Goal: Task Accomplishment & Management: Use online tool/utility

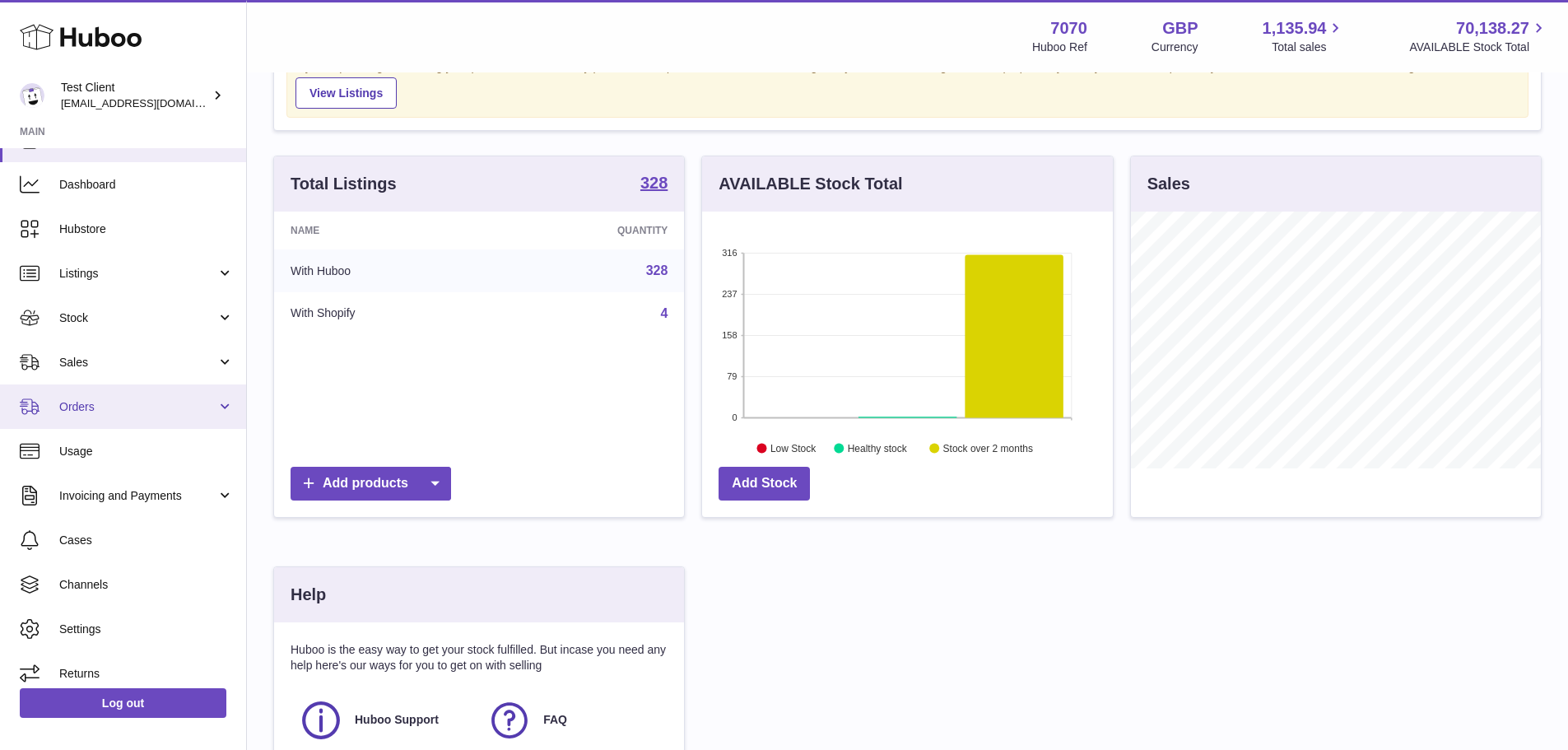
scroll to position [42, 0]
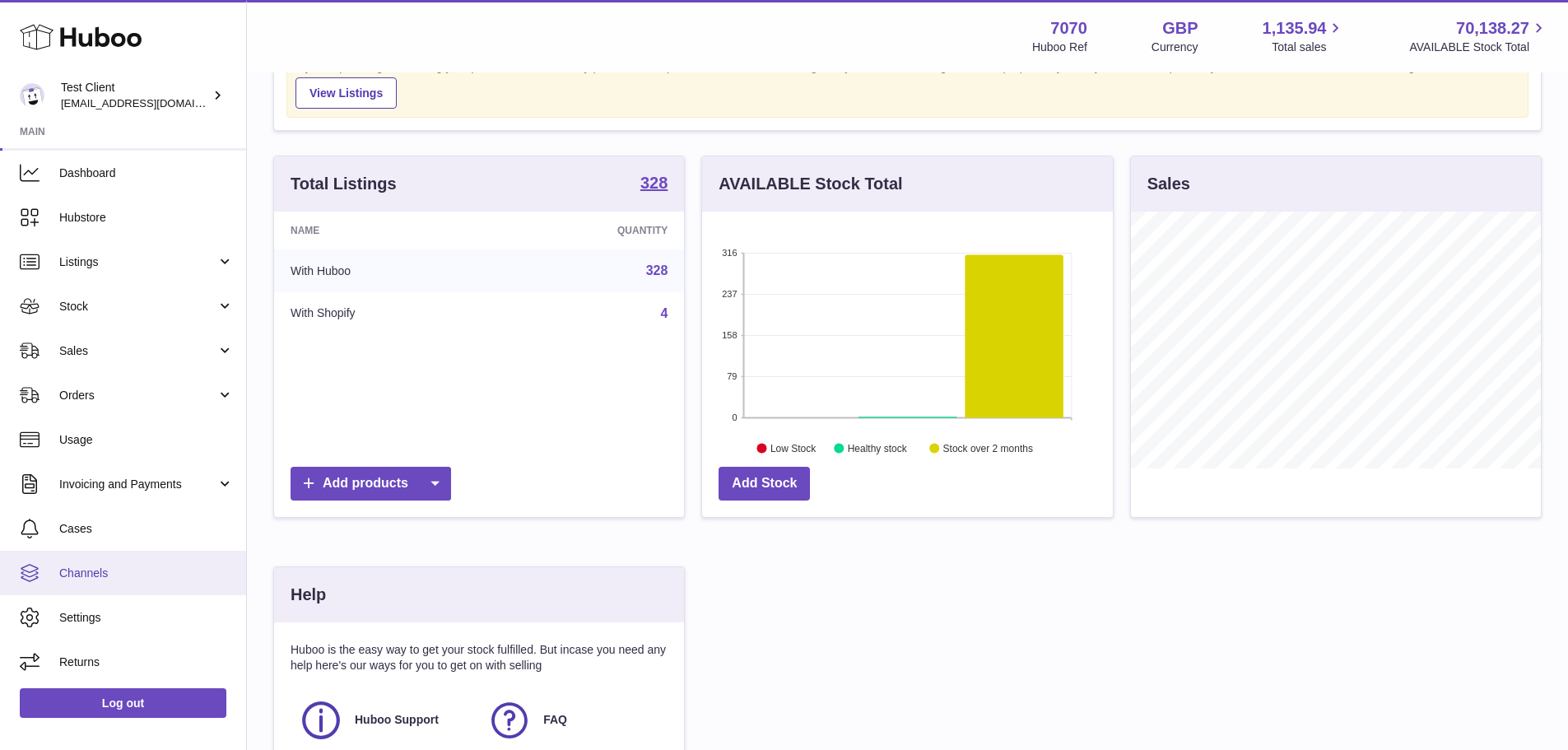
click at [173, 572] on span "Channels" at bounding box center [146, 573] width 174 height 15
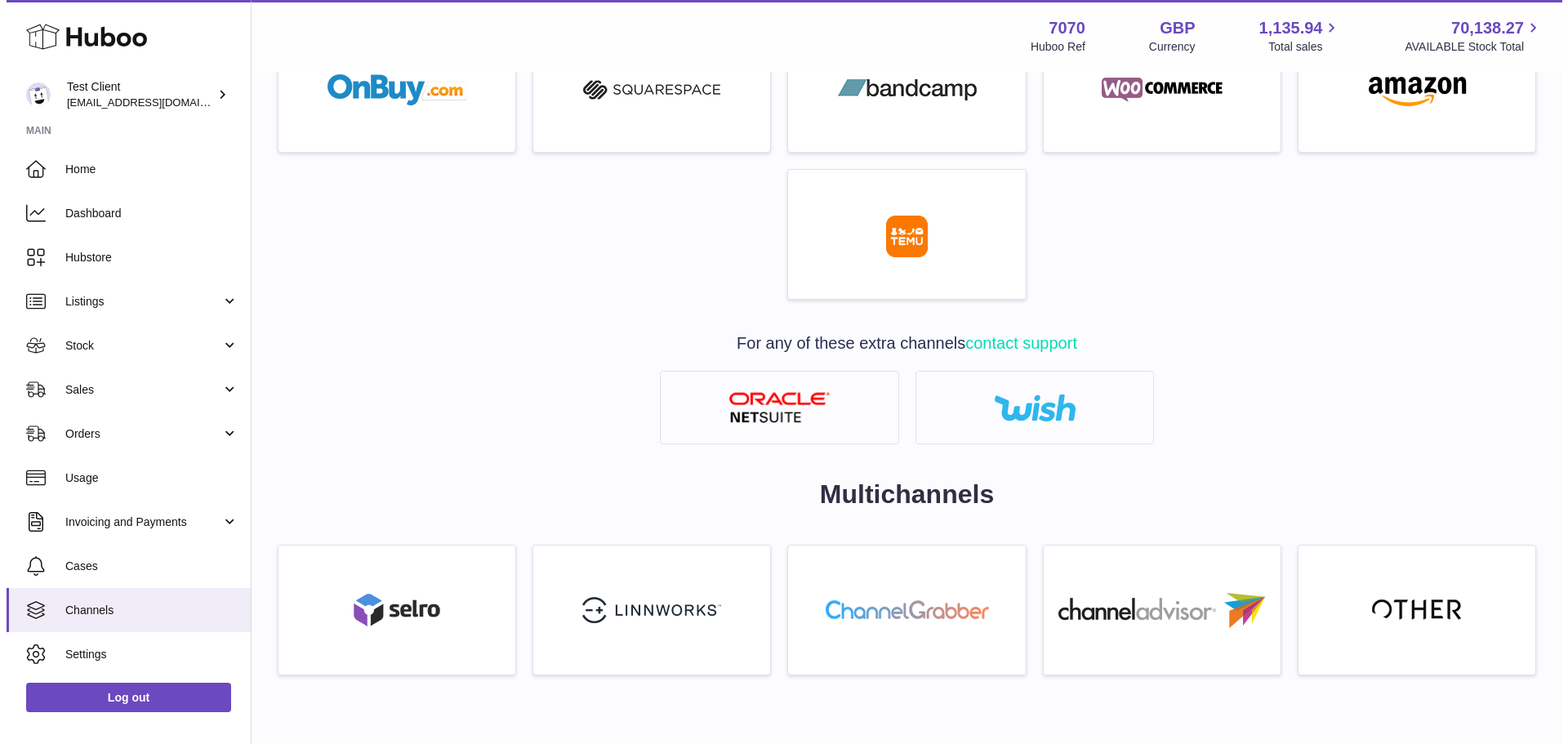
scroll to position [833, 0]
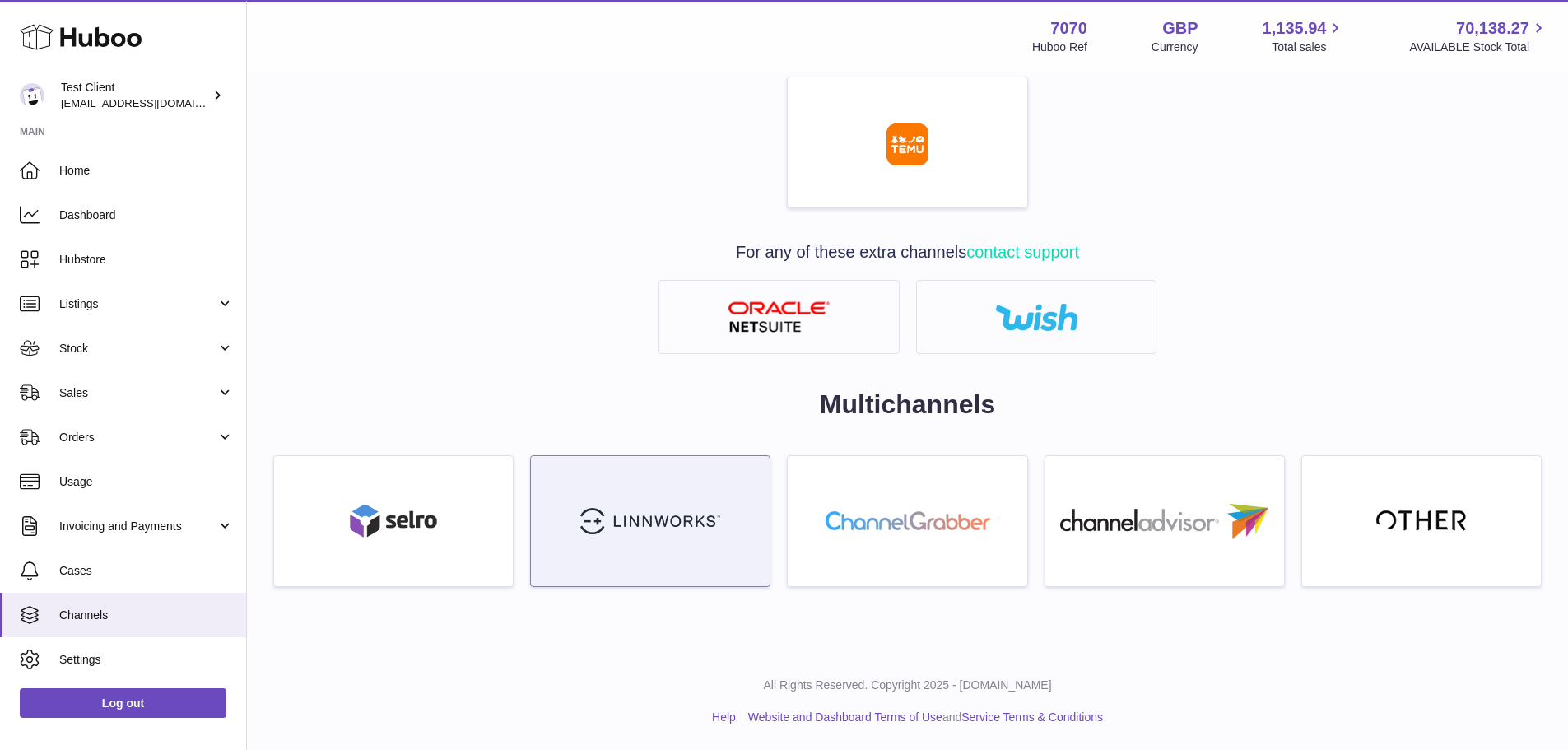
click at [644, 497] on link at bounding box center [650, 520] width 241 height 132
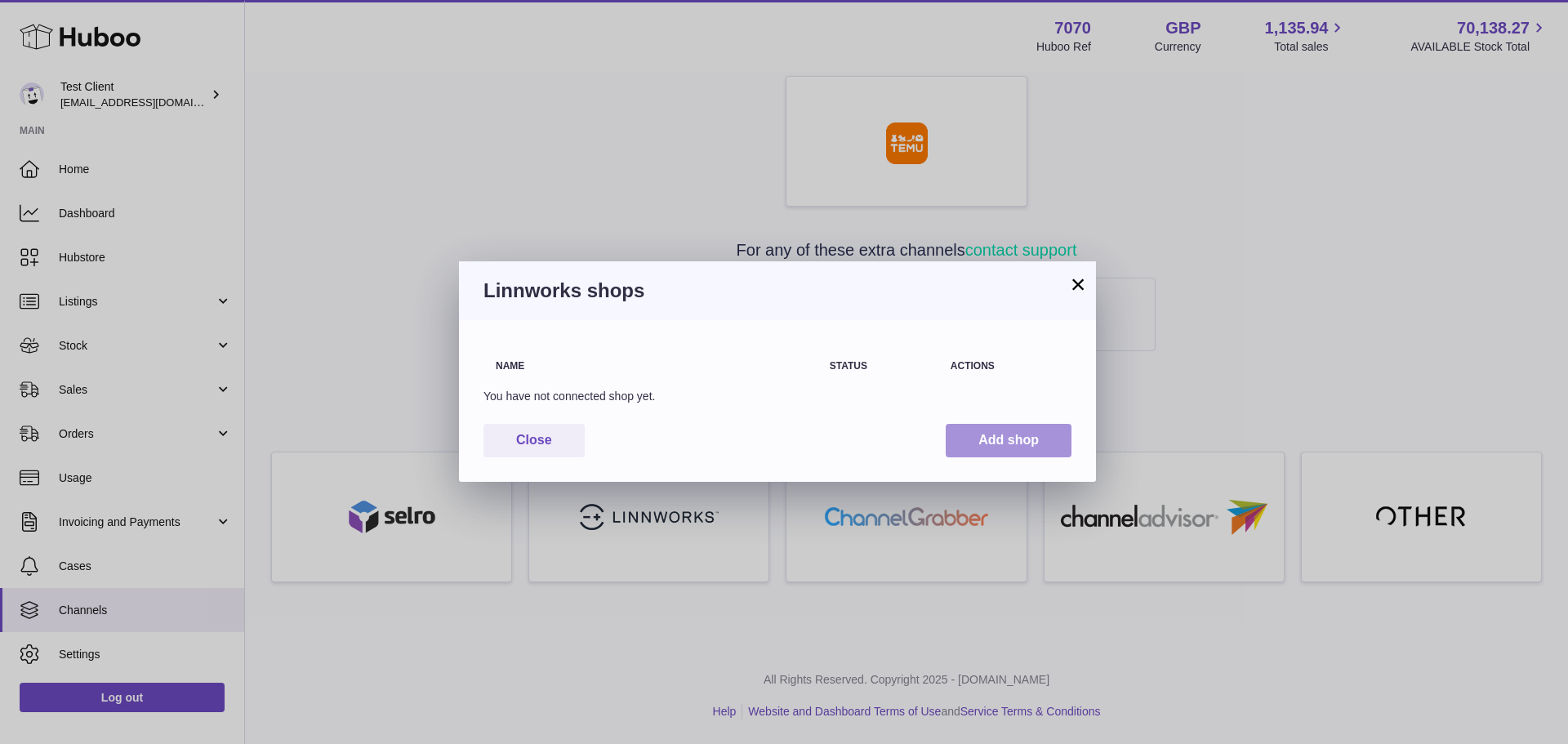
click at [993, 445] on button "Add shop" at bounding box center [1008, 440] width 126 height 34
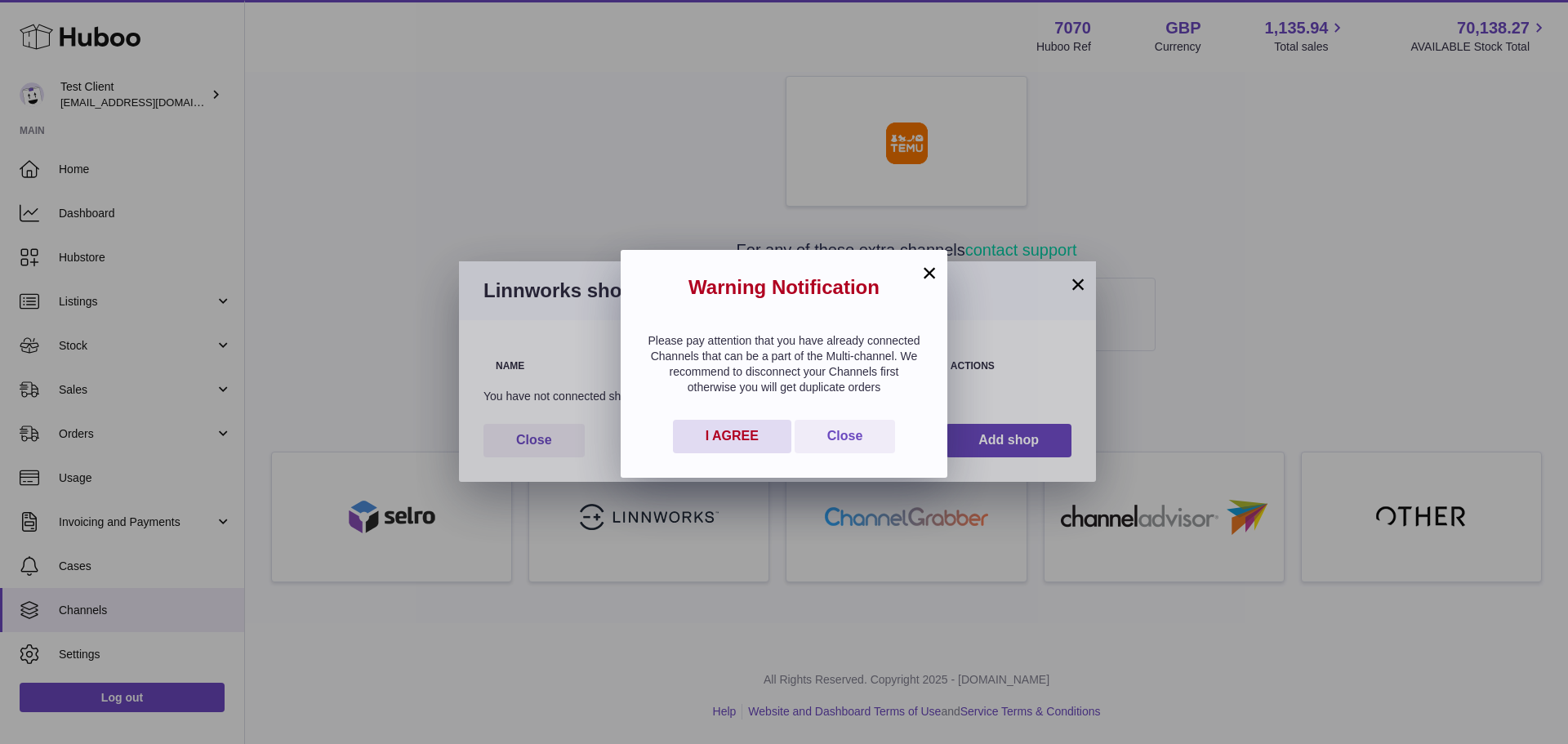
click at [728, 442] on span "I AGREE" at bounding box center [732, 435] width 53 height 13
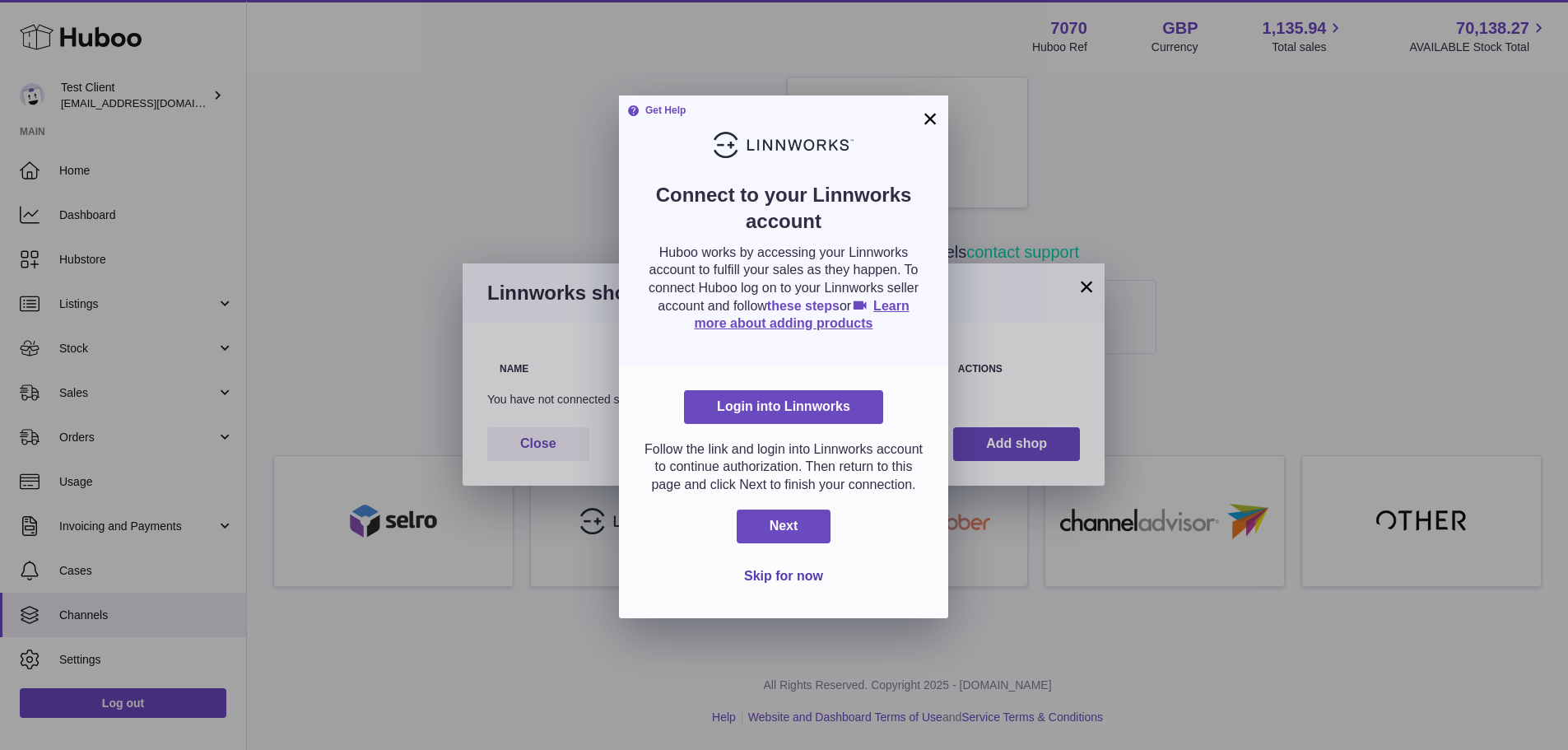
click at [840, 306] on link "these steps" at bounding box center [803, 305] width 72 height 14
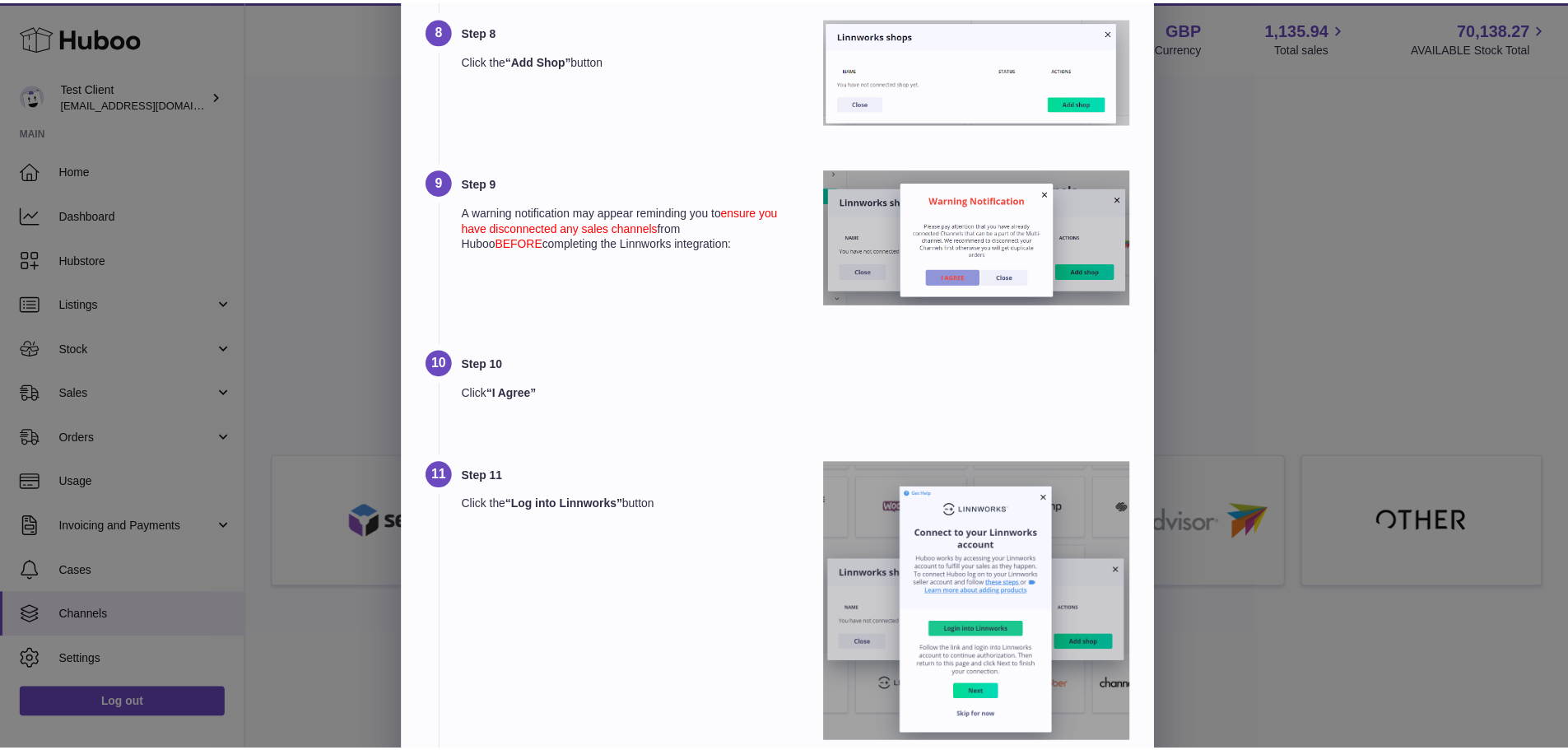
scroll to position [2304, 0]
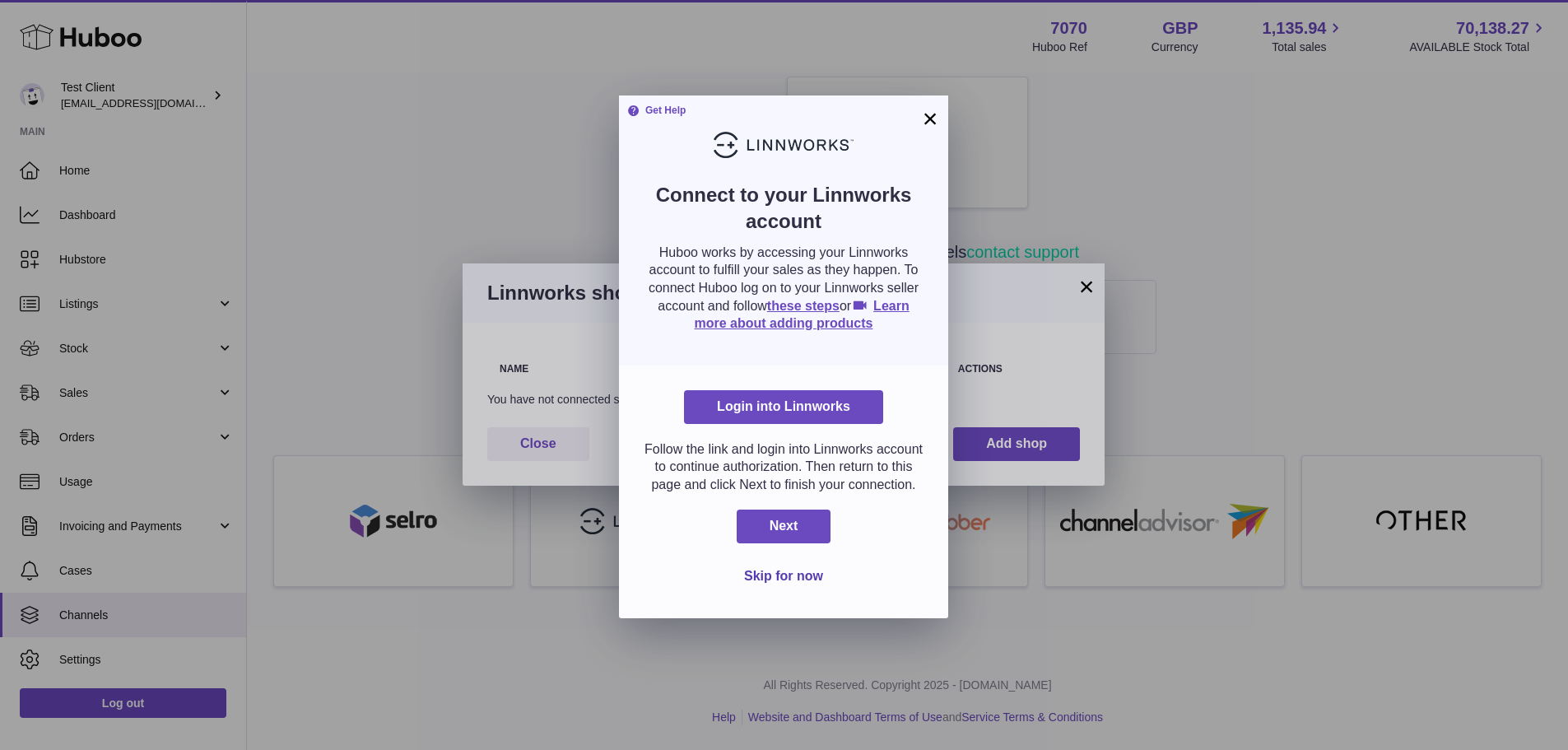
click at [1331, 310] on div "× How to connect Linnworks? Step 1 Log into your Linnworks account Step 2 Under…" at bounding box center [784, 466] width 1568 height 5540
click at [934, 116] on button "×" at bounding box center [930, 118] width 20 height 20
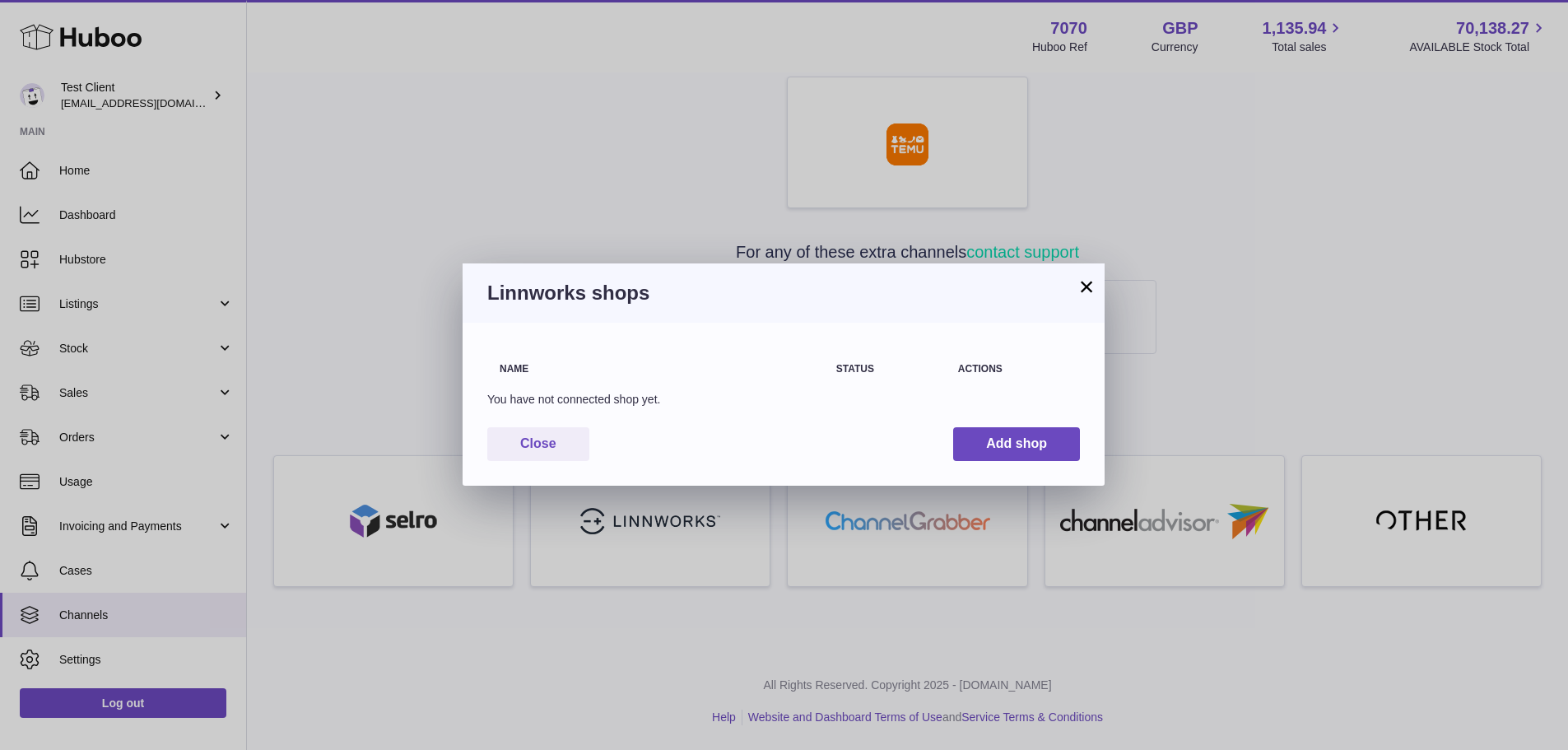
click at [1088, 281] on button "×" at bounding box center [1086, 286] width 20 height 20
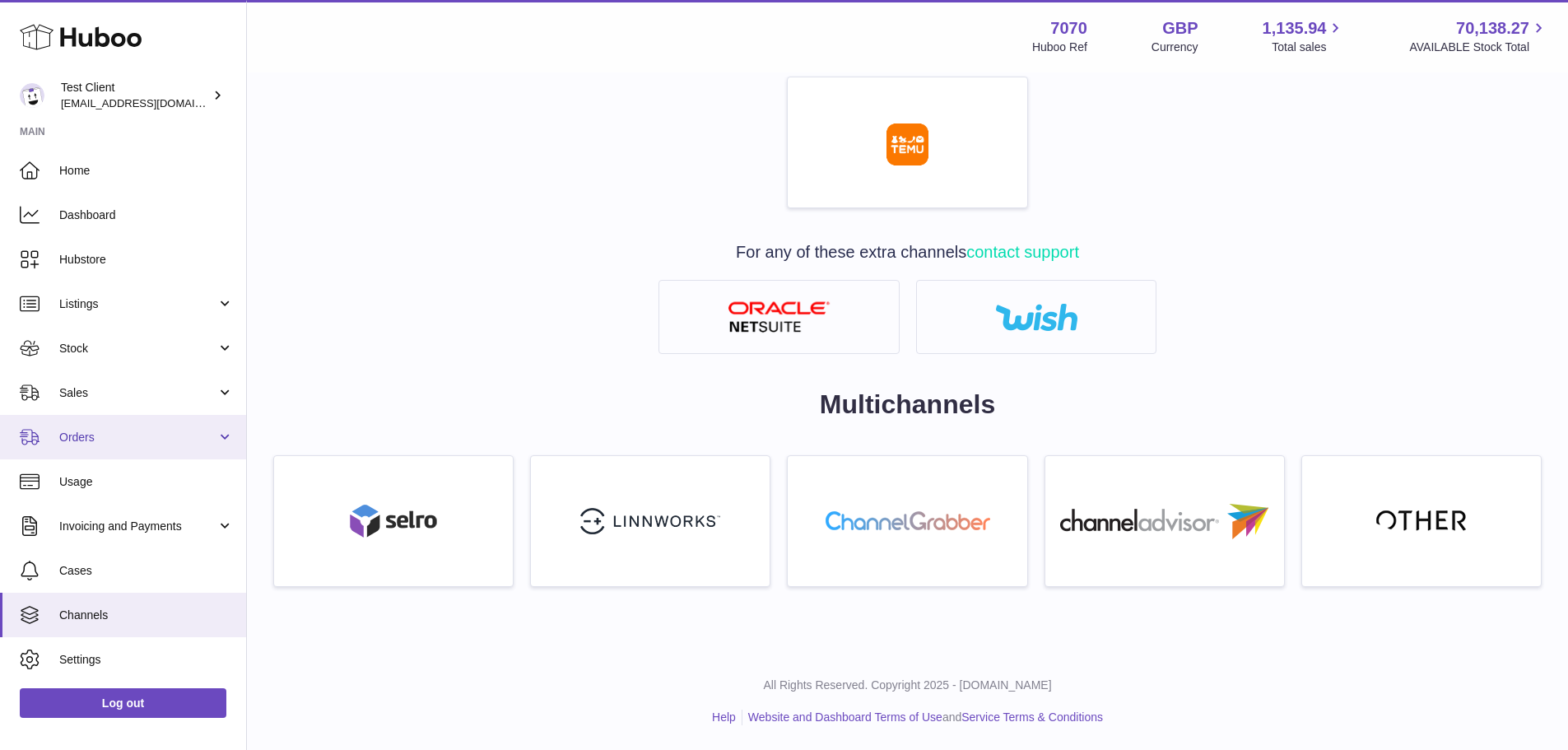
click at [107, 439] on span "Orders" at bounding box center [138, 437] width 157 height 15
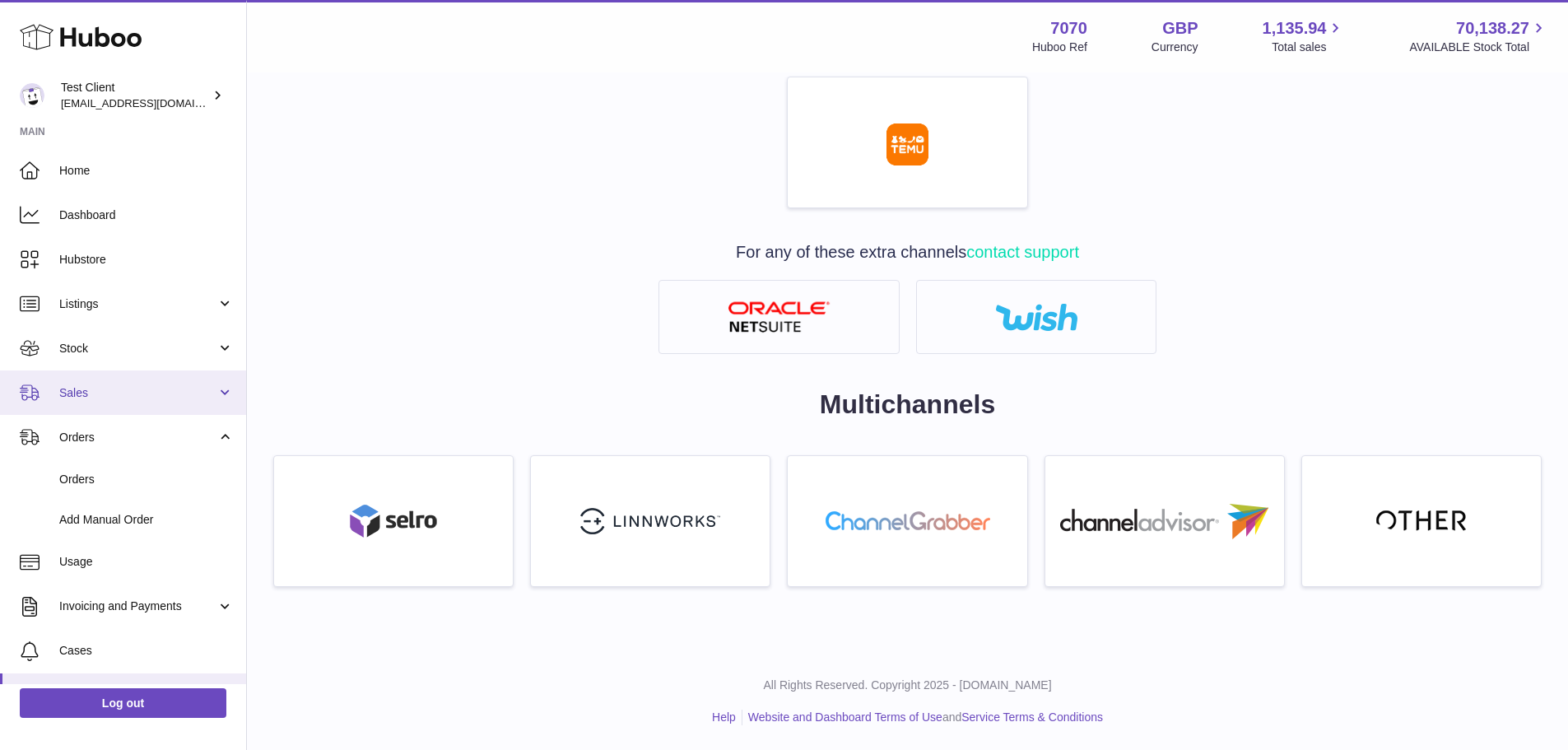
click at [115, 401] on link "Sales" at bounding box center [123, 392] width 246 height 44
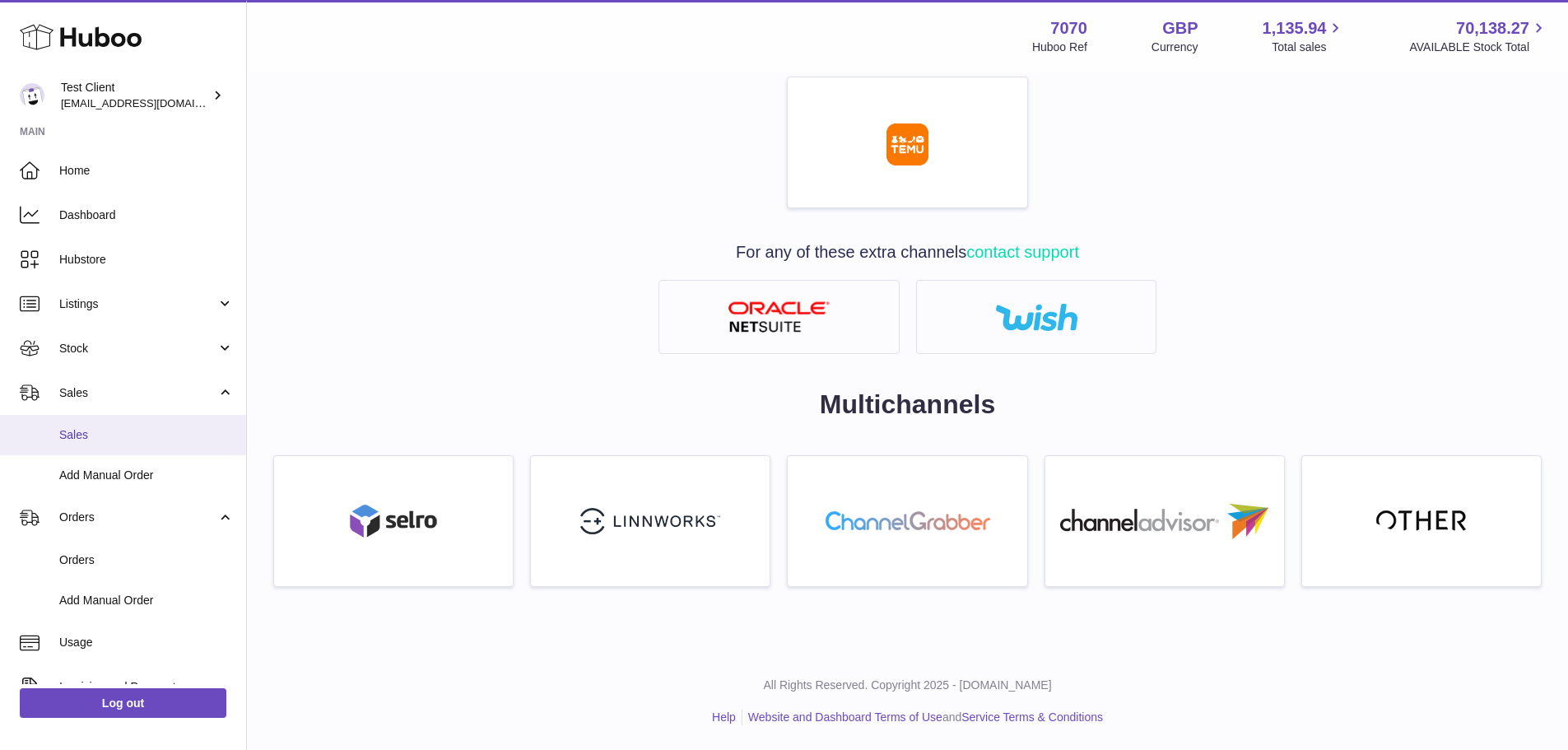
click at [112, 444] on link "Sales" at bounding box center [123, 435] width 246 height 40
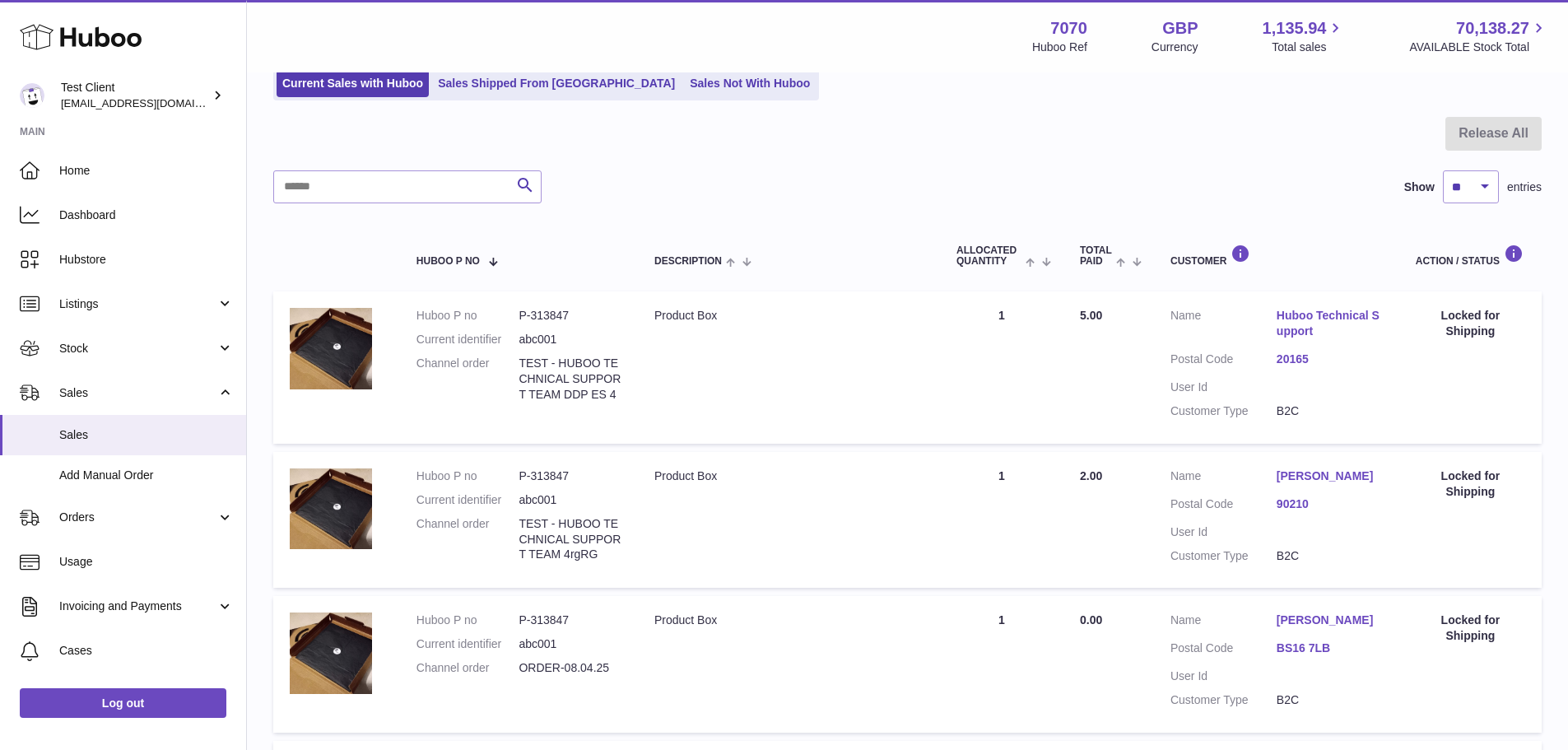
scroll to position [82, 0]
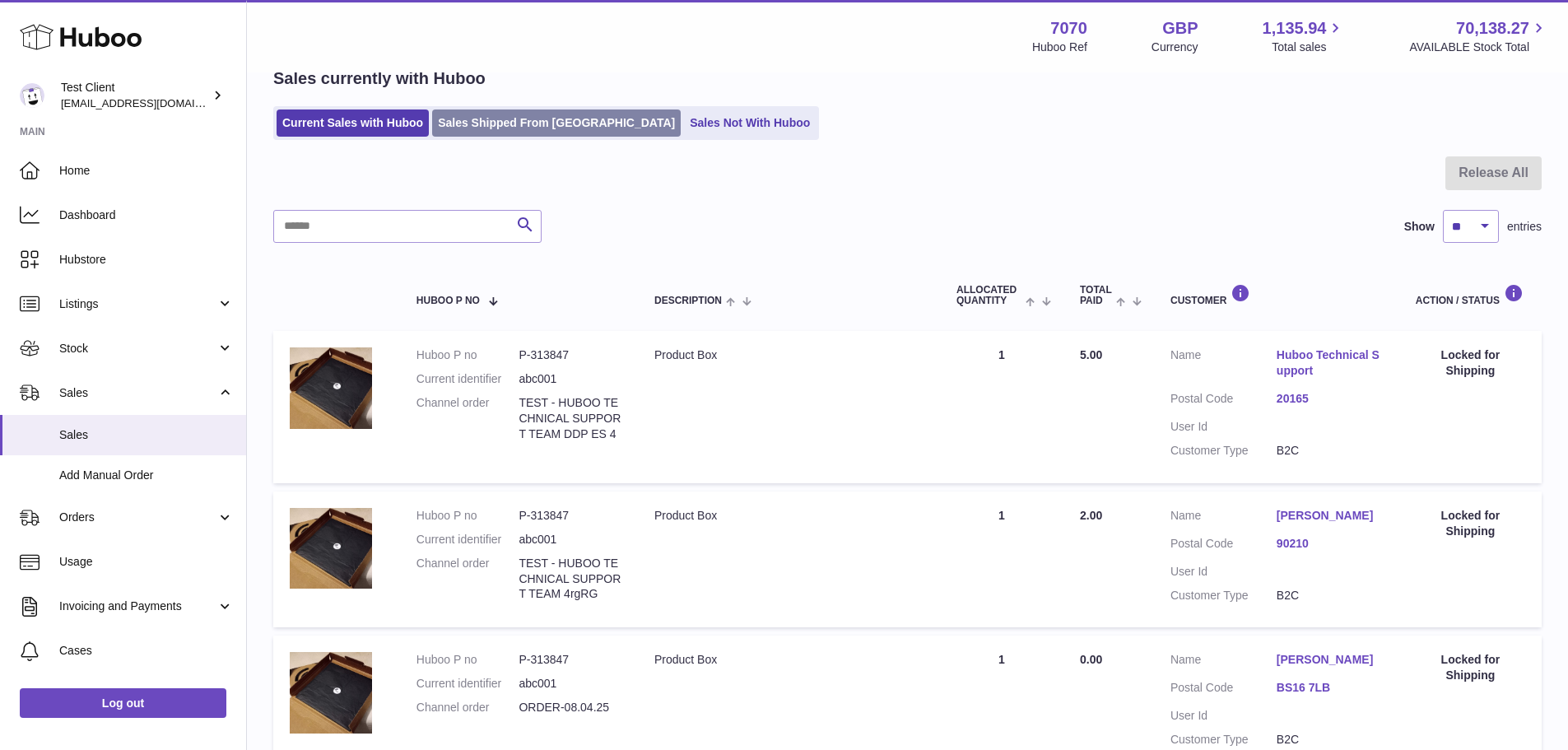
click at [539, 128] on link "Sales Shipped From Huboo" at bounding box center [556, 123] width 248 height 27
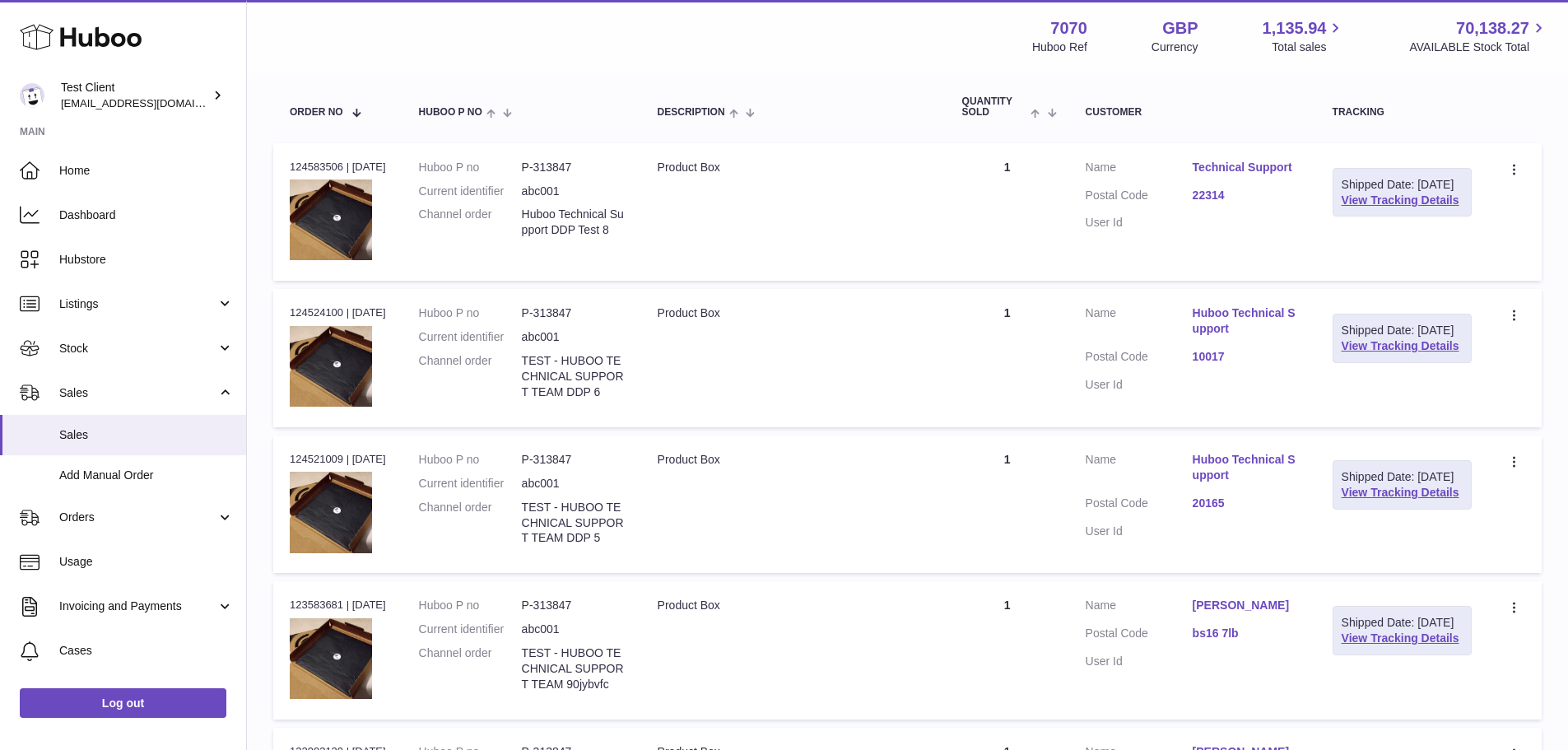
scroll to position [165, 0]
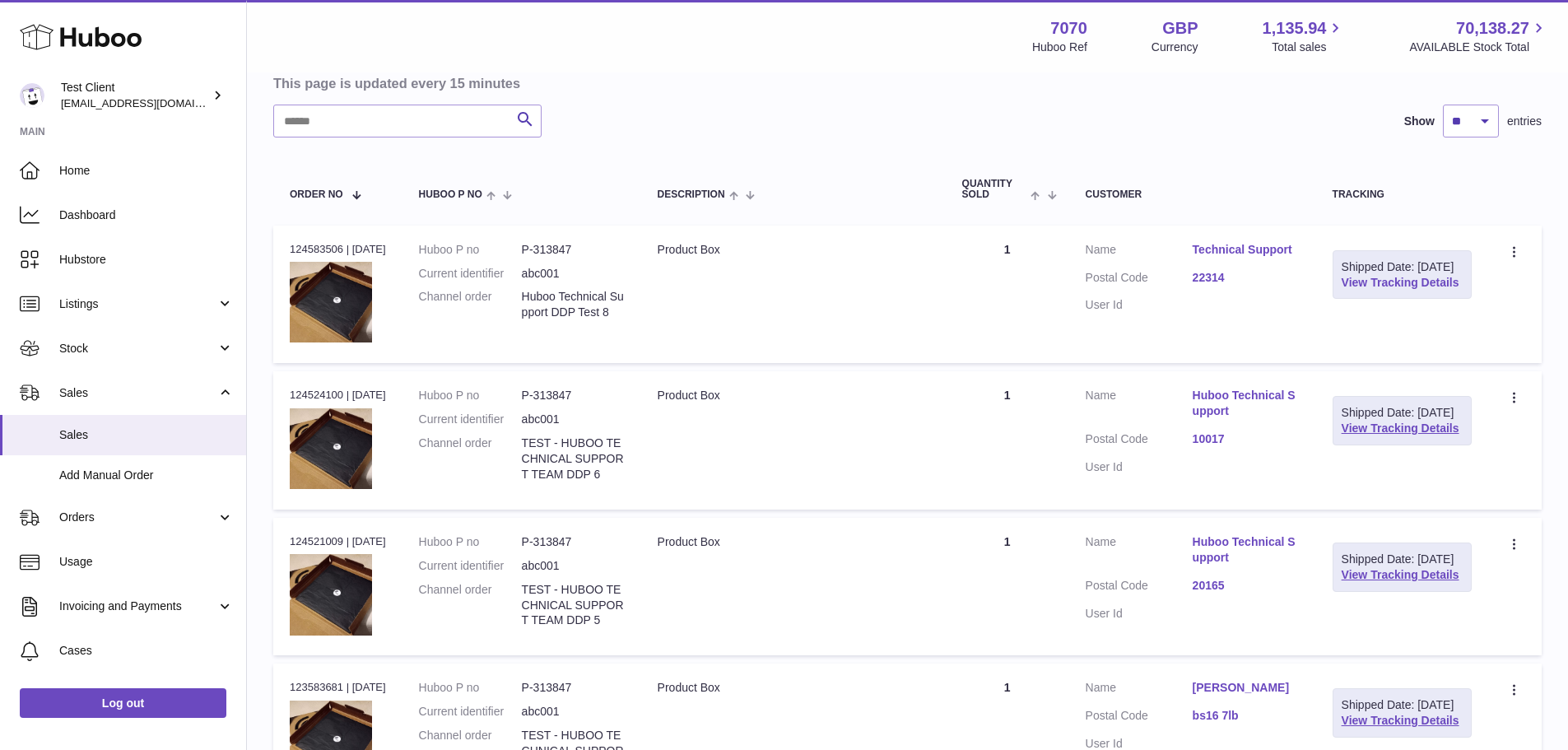
click at [1388, 289] on link "View Tracking Details" at bounding box center [1400, 281] width 117 height 13
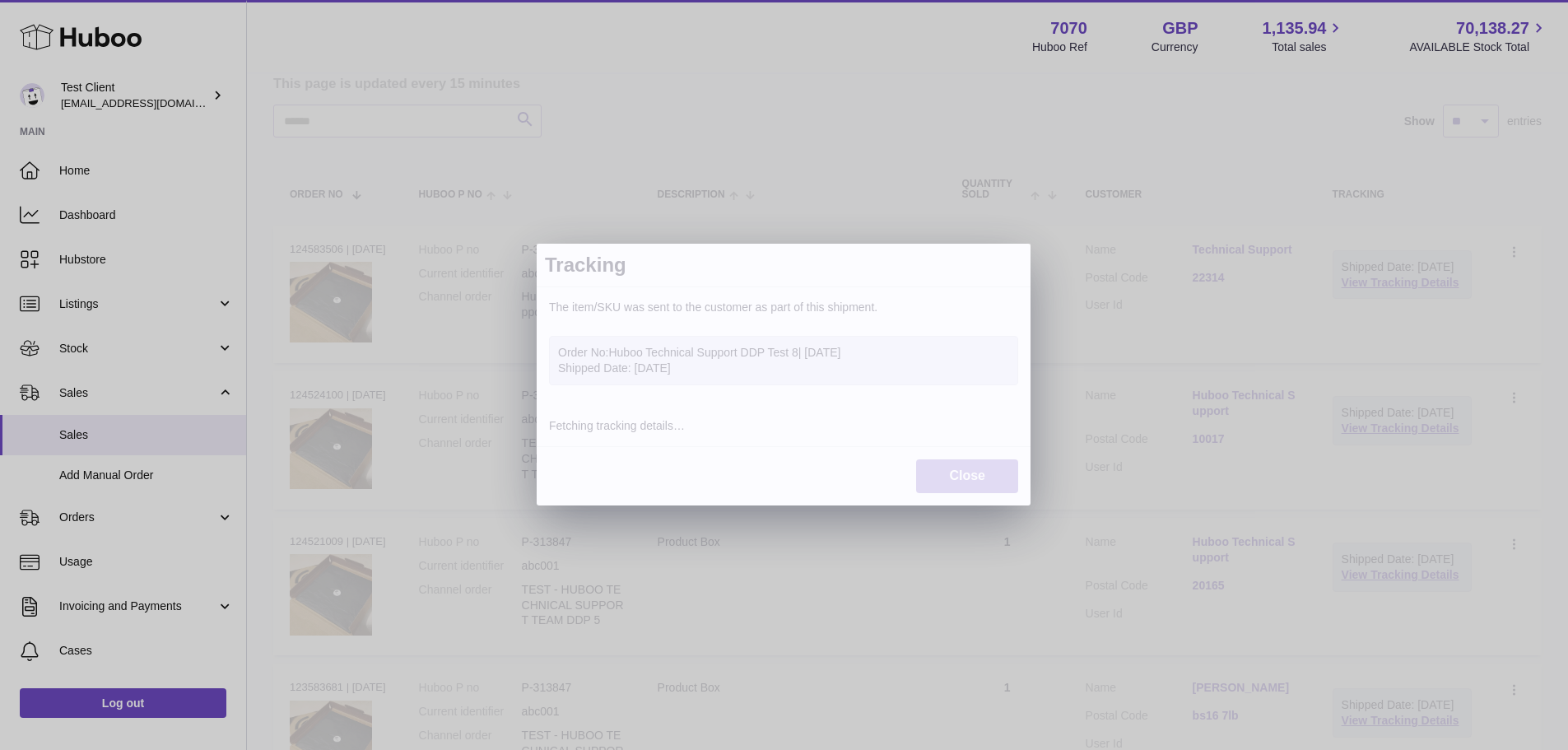
click at [972, 473] on button "Close" at bounding box center [967, 476] width 102 height 34
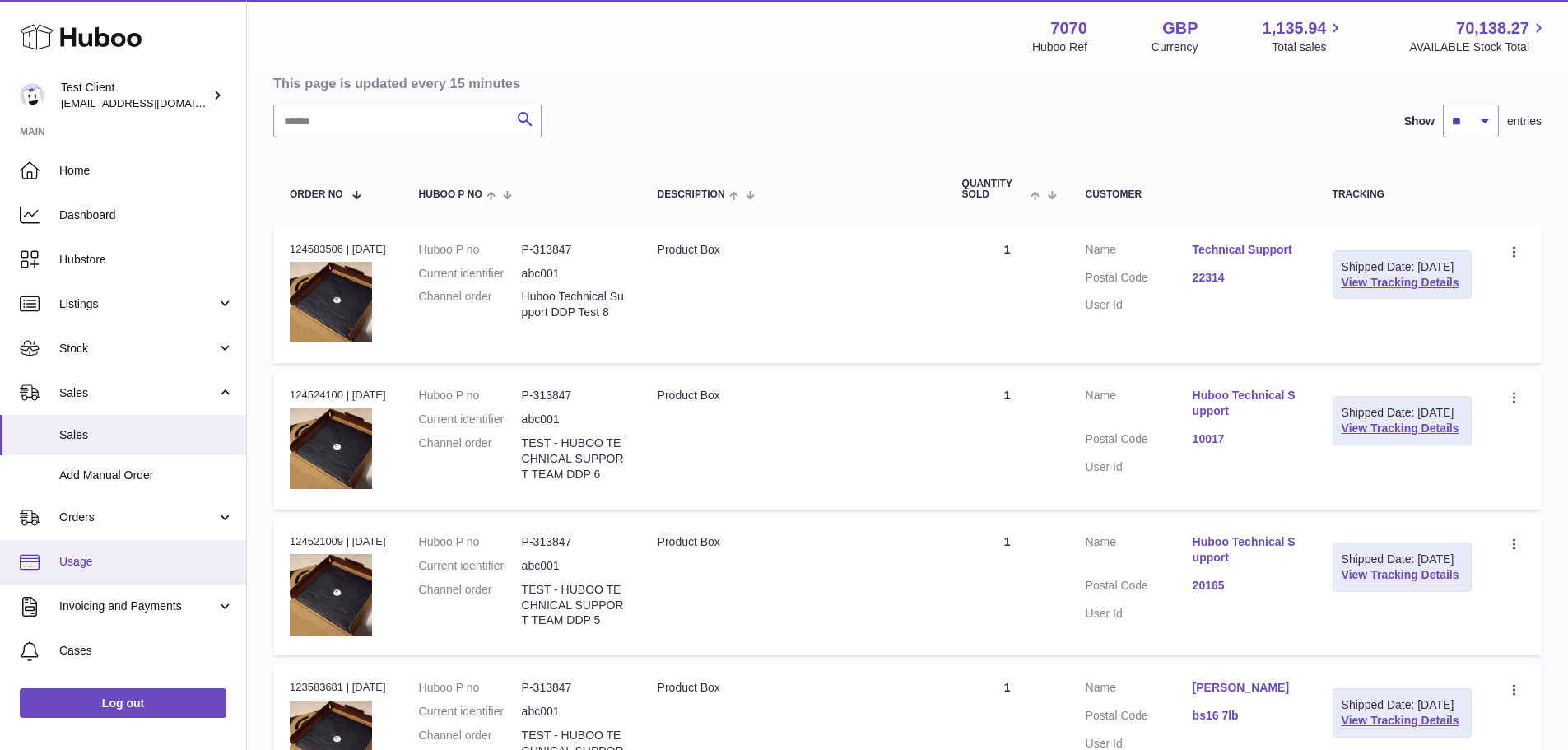
click at [118, 554] on span "Usage" at bounding box center [146, 561] width 174 height 15
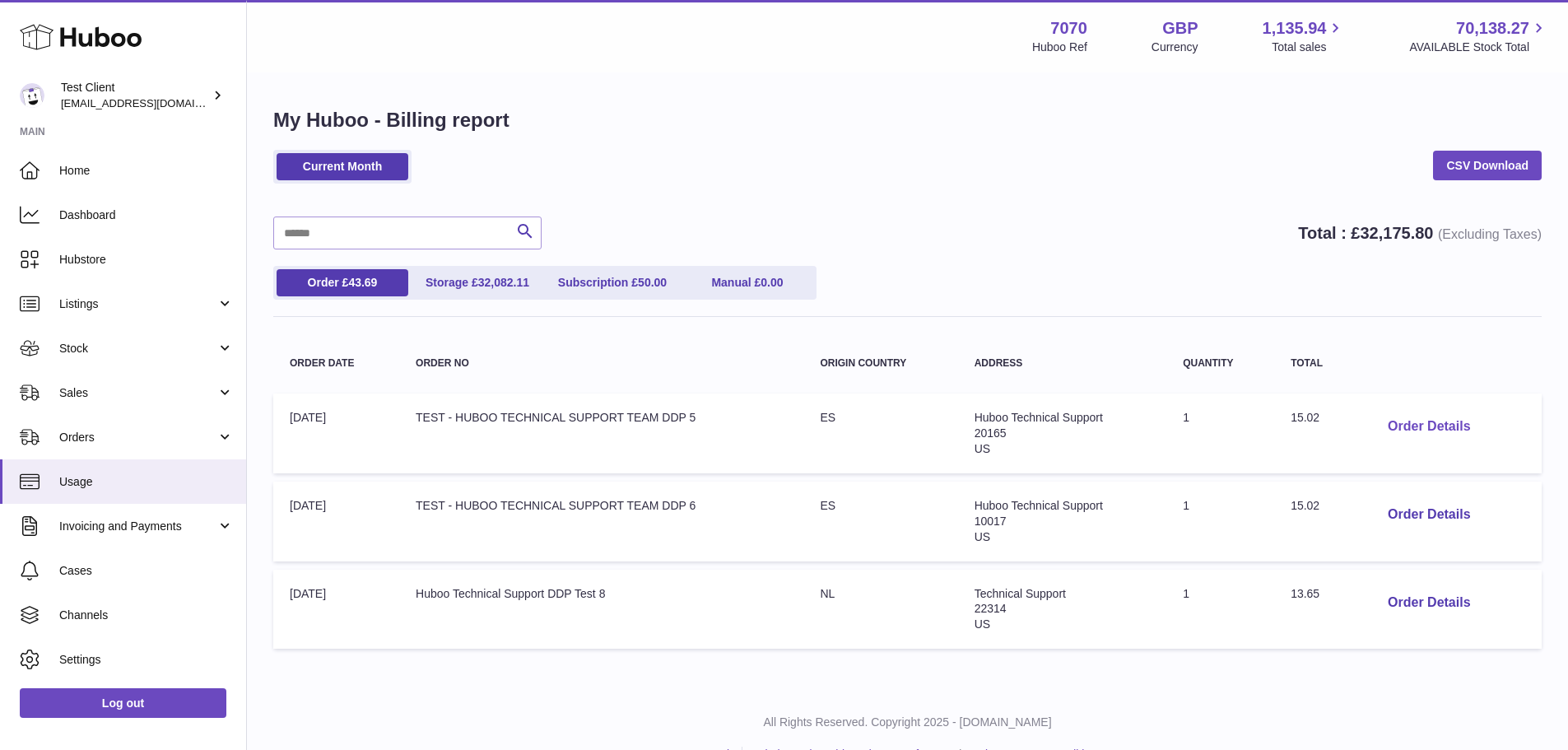
click at [1431, 427] on button "Order Details" at bounding box center [1429, 427] width 109 height 34
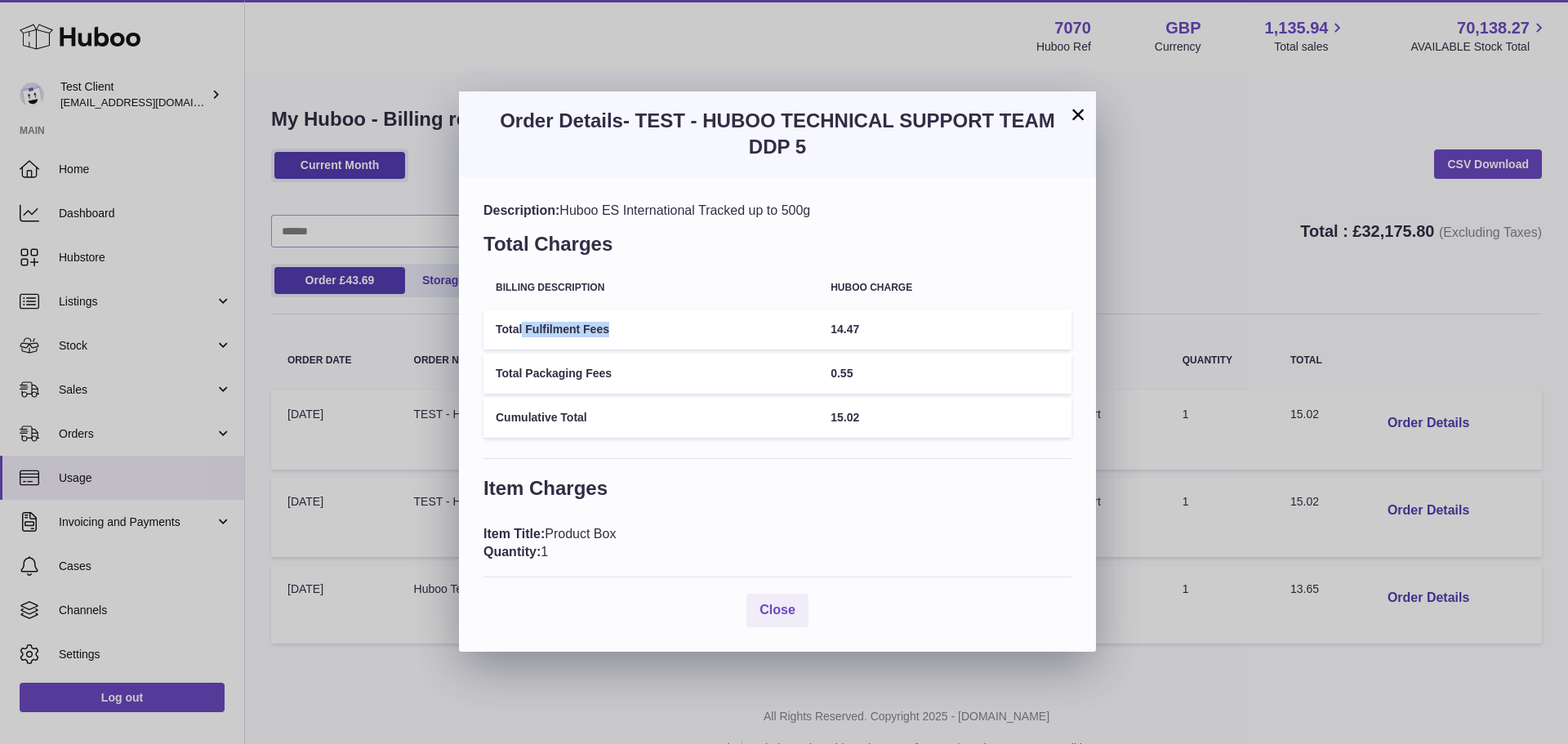
drag, startPoint x: 622, startPoint y: 329, endPoint x: 525, endPoint y: 334, distance: 97.1
click at [525, 334] on td "Total Fulfilment Fees" at bounding box center [651, 329] width 335 height 40
drag, startPoint x: 574, startPoint y: 375, endPoint x: 531, endPoint y: 375, distance: 43.0
click at [531, 375] on td "Total Packaging Fees" at bounding box center [651, 373] width 335 height 40
drag, startPoint x: 876, startPoint y: 415, endPoint x: 828, endPoint y: 417, distance: 48.0
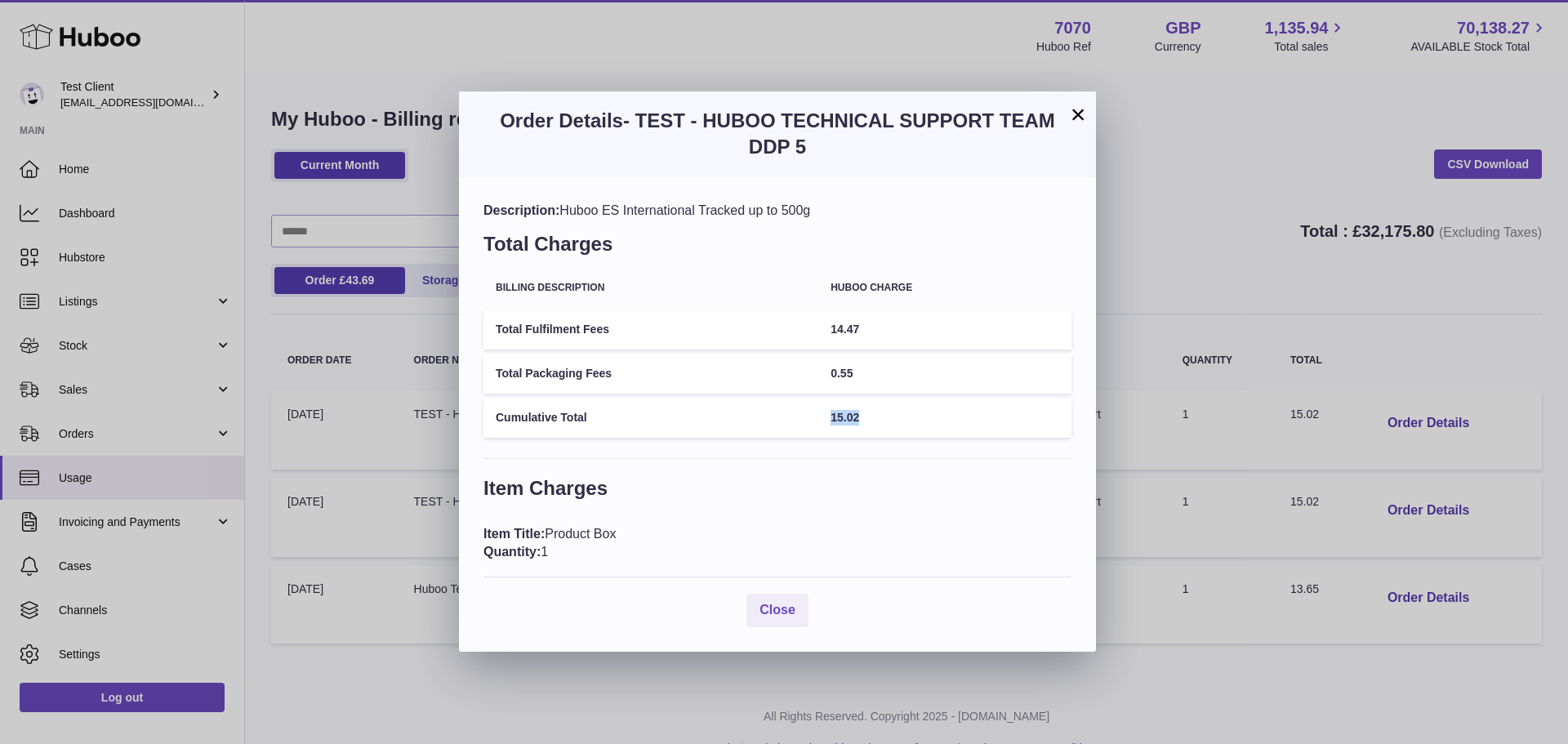
click at [828, 417] on tr "Cumulative Total 15.02" at bounding box center [777, 417] width 588 height 40
click at [832, 447] on div "Description: Huboo ES International Tracked up to 500g Total Charges Billing De…" at bounding box center [777, 414] width 637 height 474
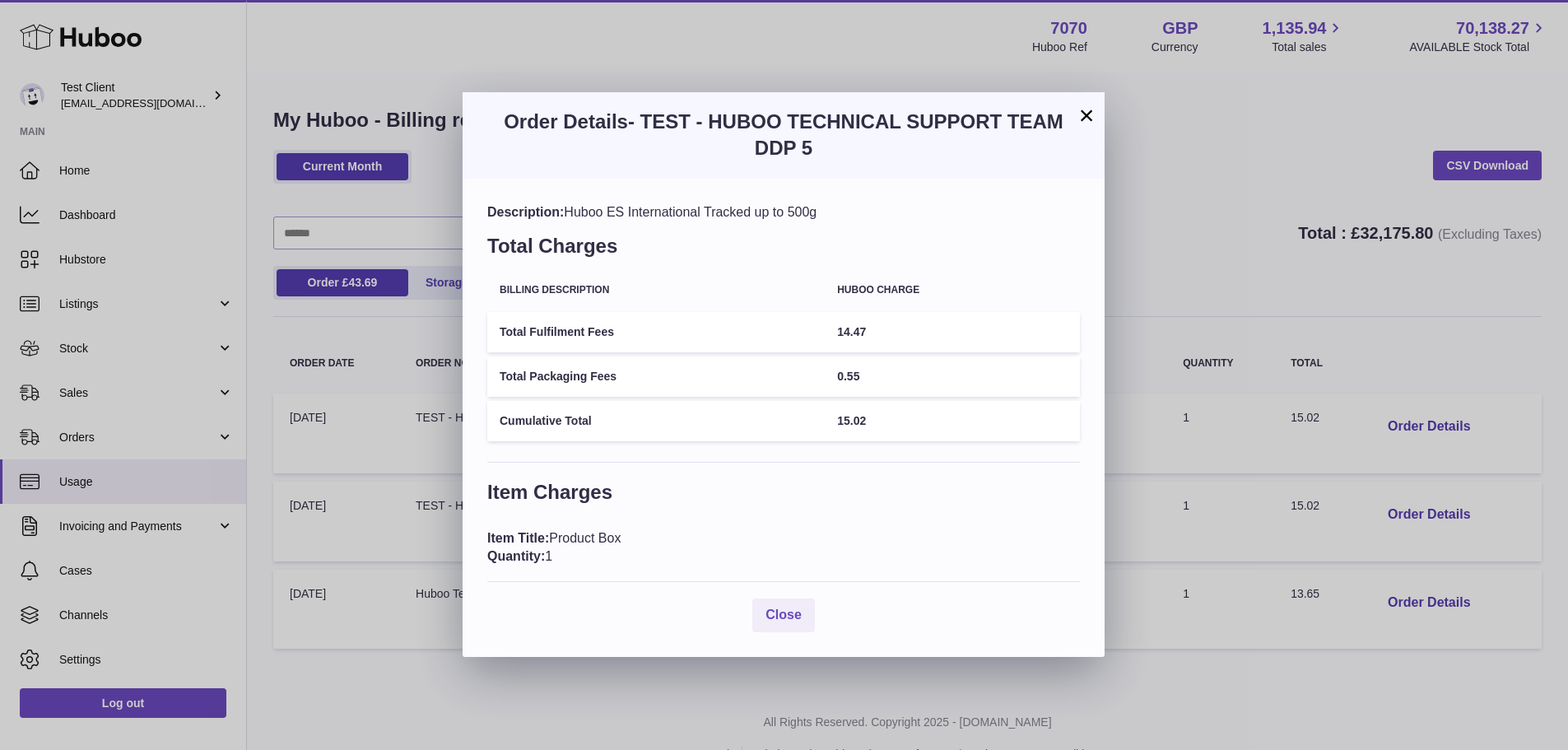
click at [1208, 253] on div "× Order Details - TEST - HUBOO TECHNICAL SUPPORT TEAM DDP 5 Description: Huboo …" at bounding box center [784, 375] width 1568 height 750
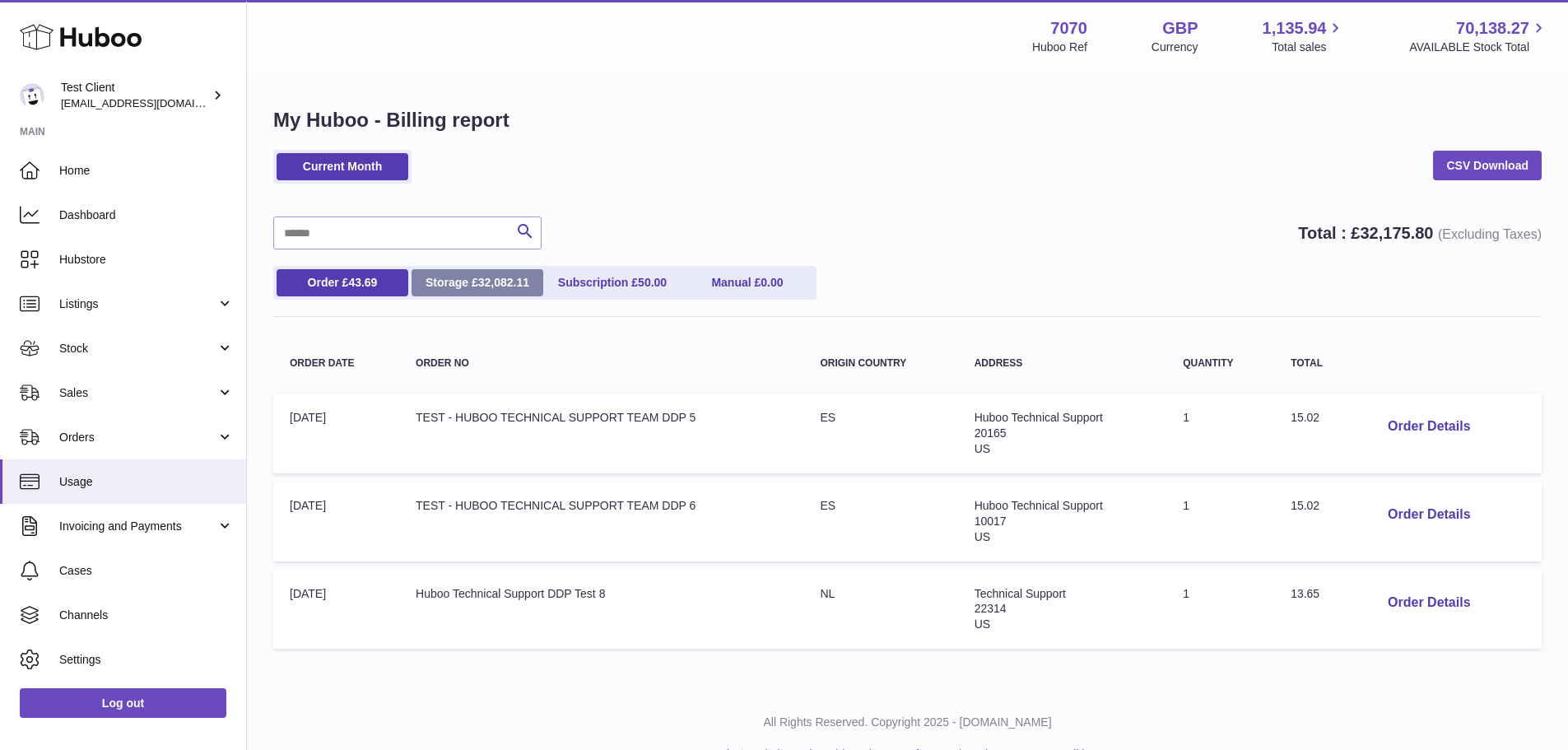
click at [454, 274] on link "Storage £ 32,082.11" at bounding box center [477, 282] width 132 height 27
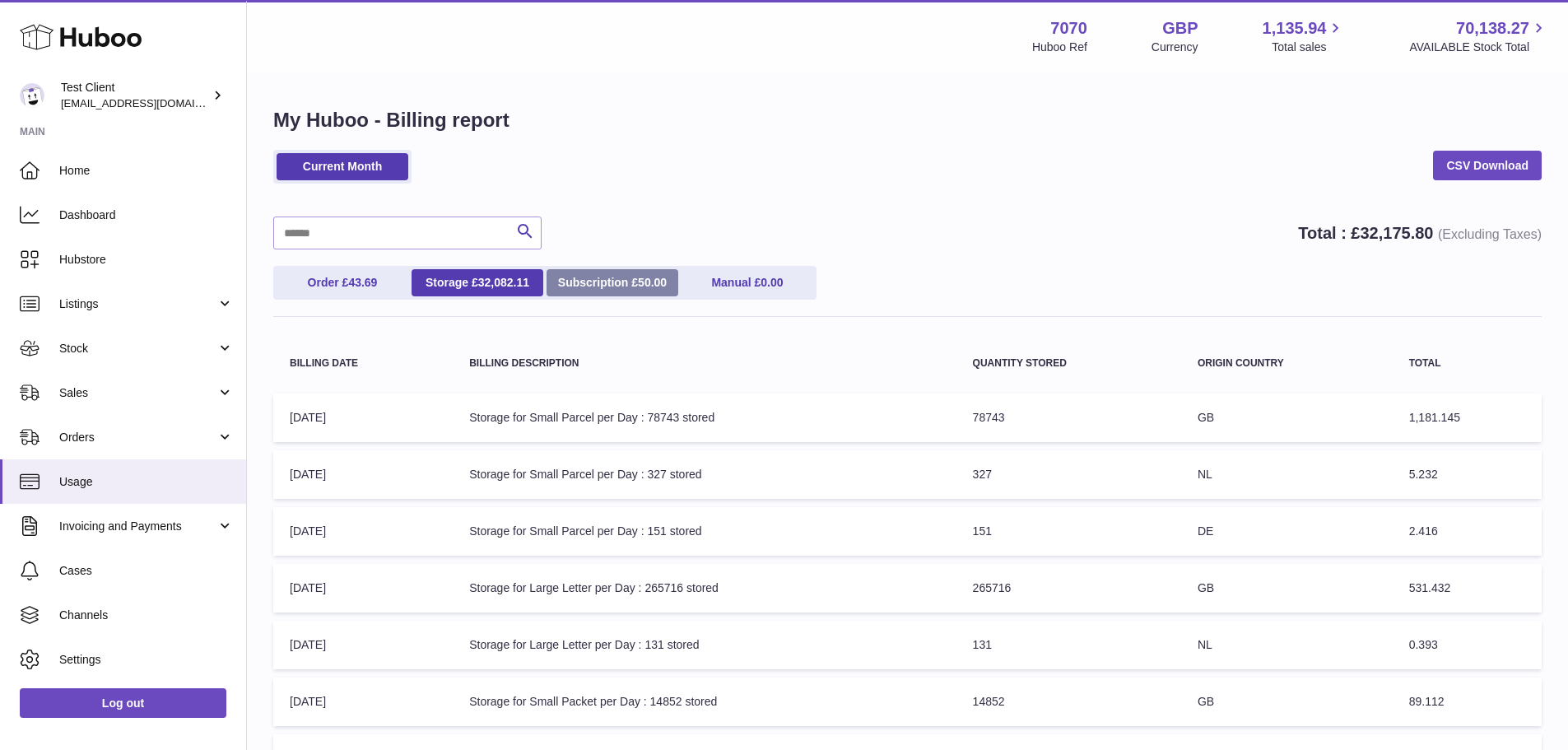
click at [630, 278] on link "Subscription £ 50.00" at bounding box center [613, 282] width 132 height 27
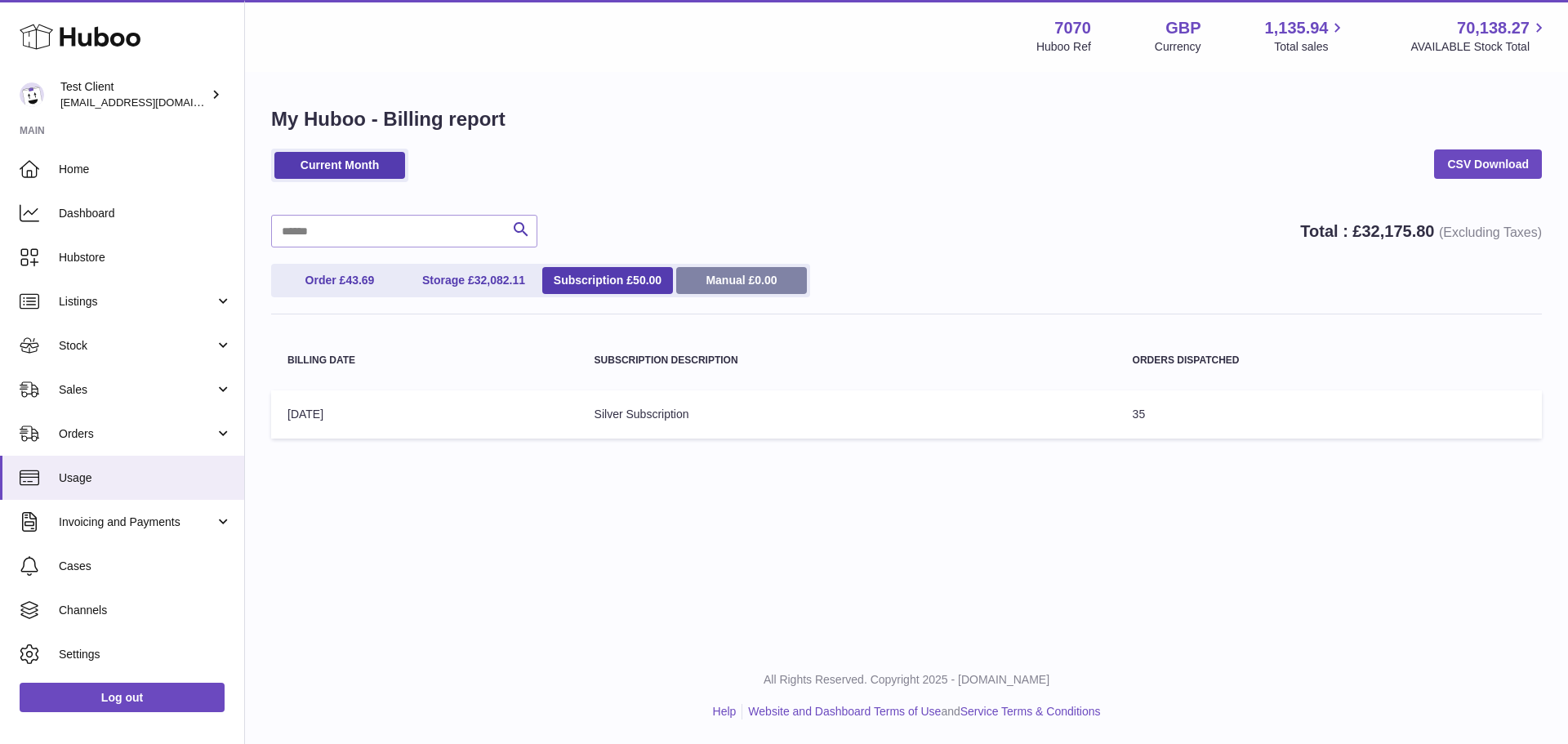
click at [722, 277] on link "Manual £ 0.00" at bounding box center [741, 280] width 131 height 27
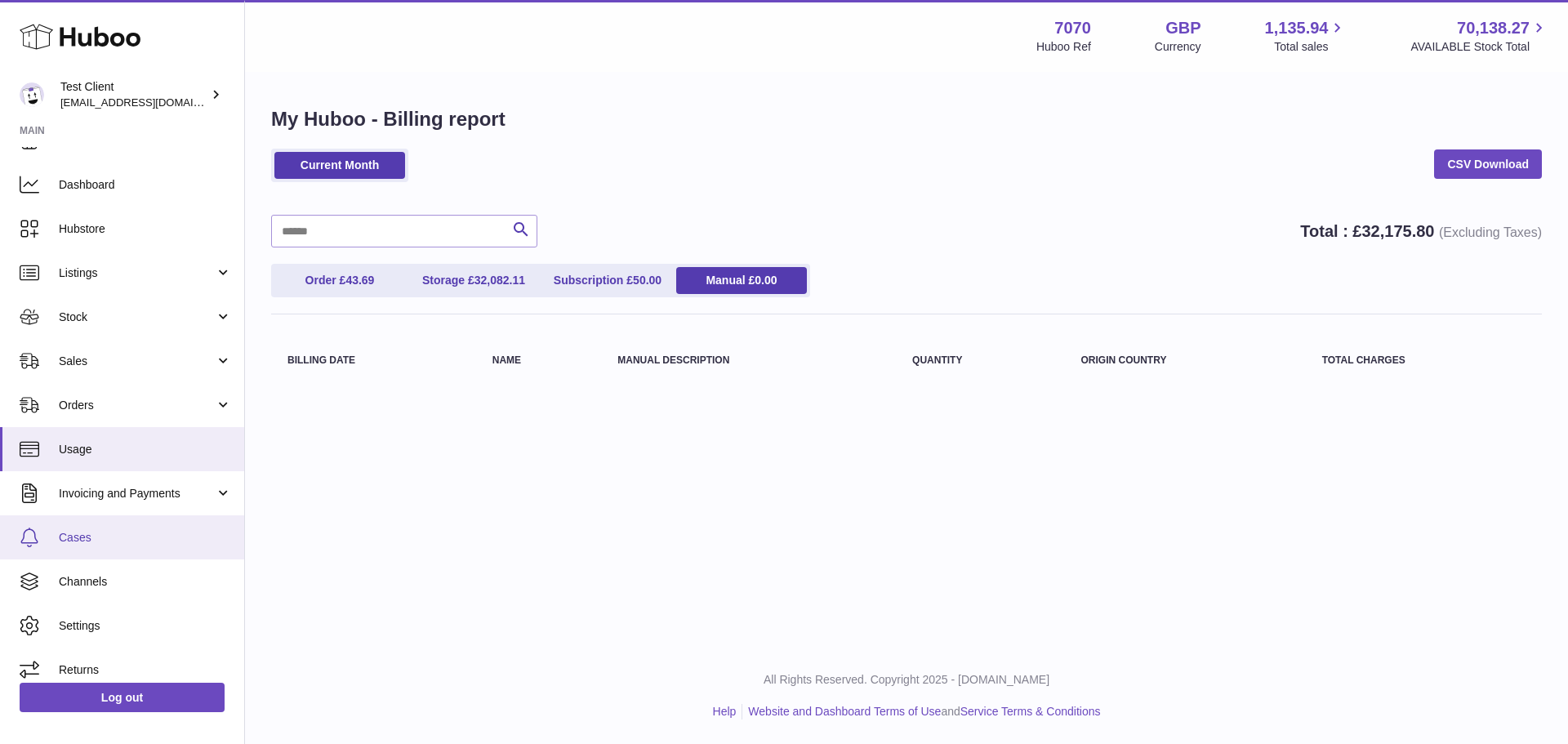
scroll to position [41, 0]
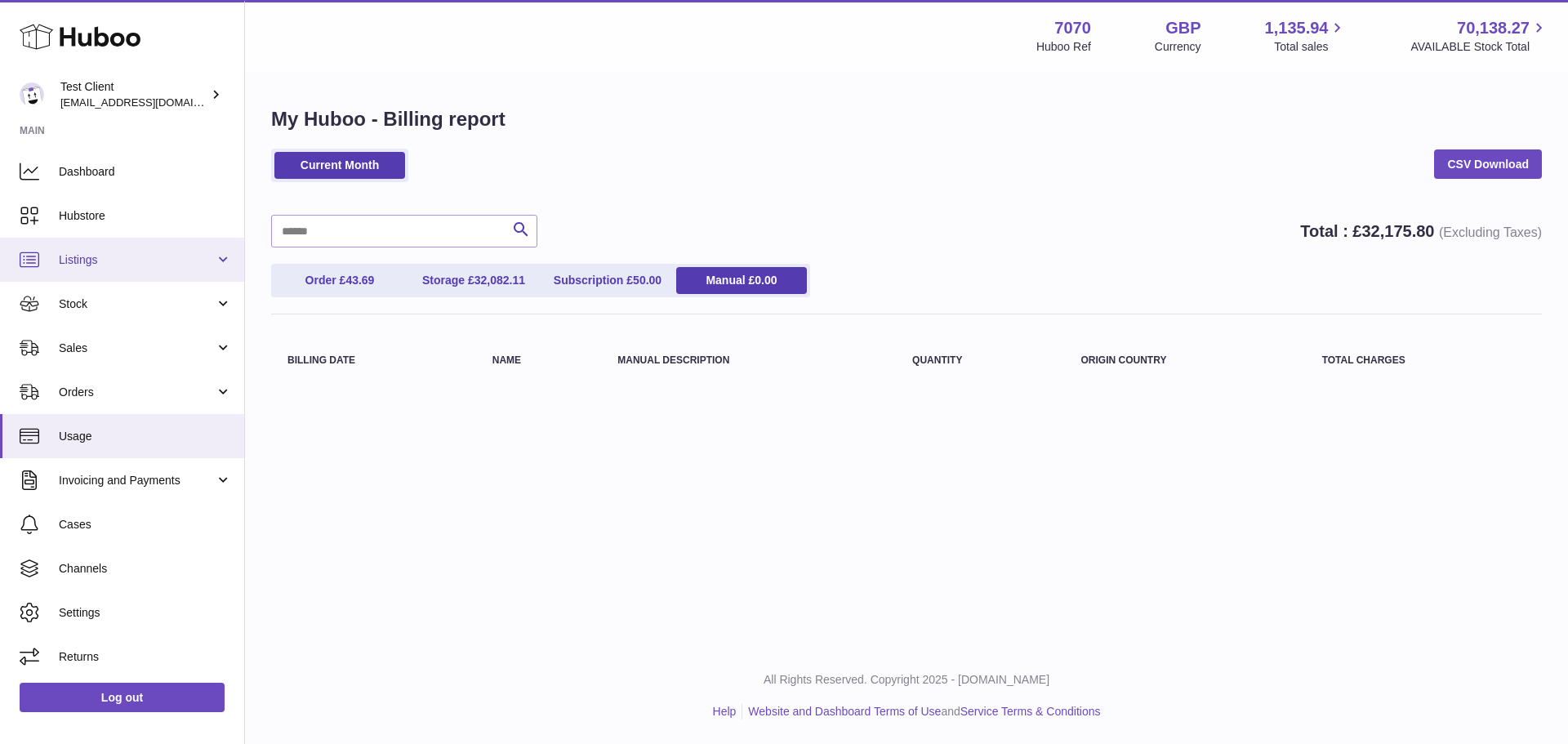
click at [121, 262] on span "Listings" at bounding box center [137, 260] width 156 height 15
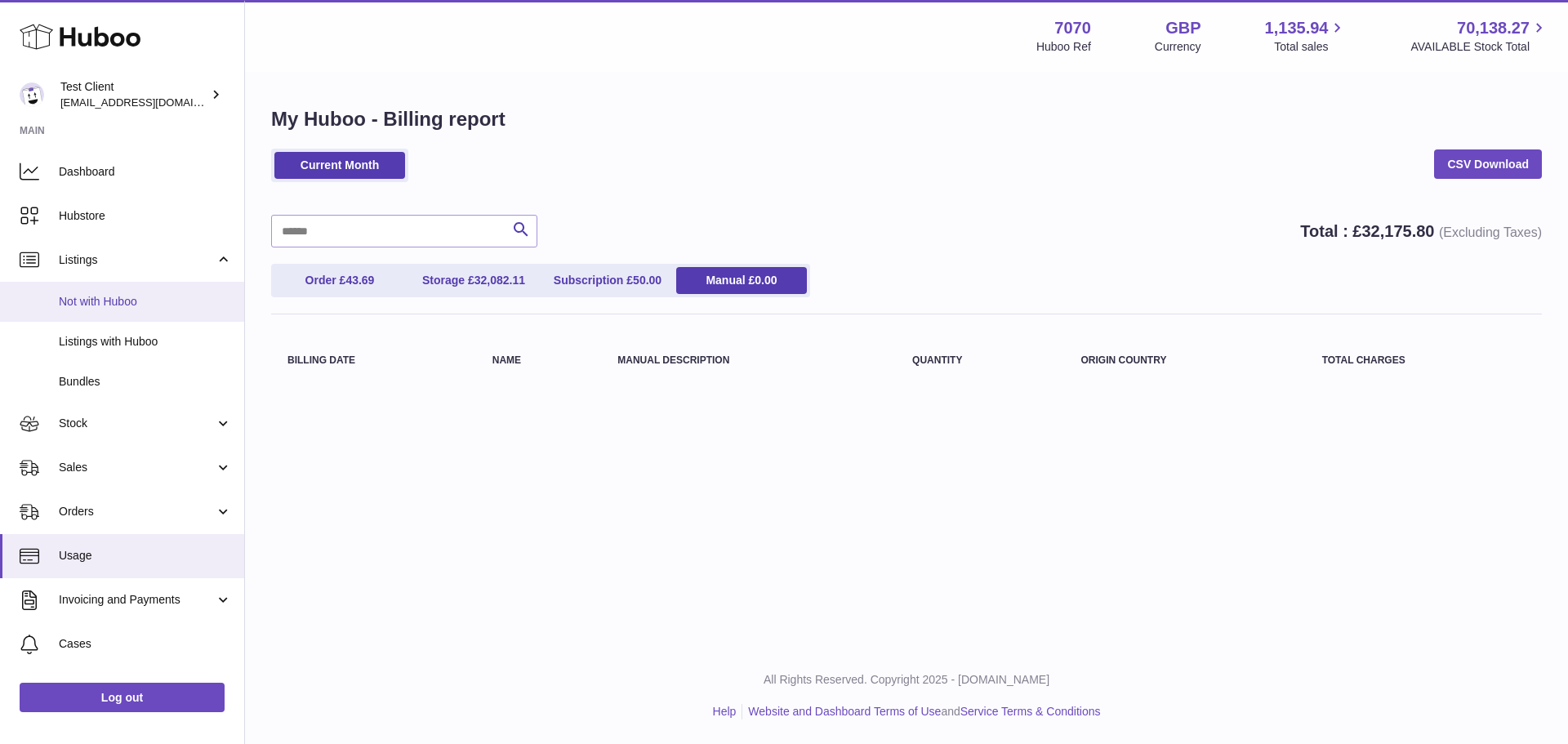
click at [166, 302] on span "Not with Huboo" at bounding box center [145, 301] width 173 height 15
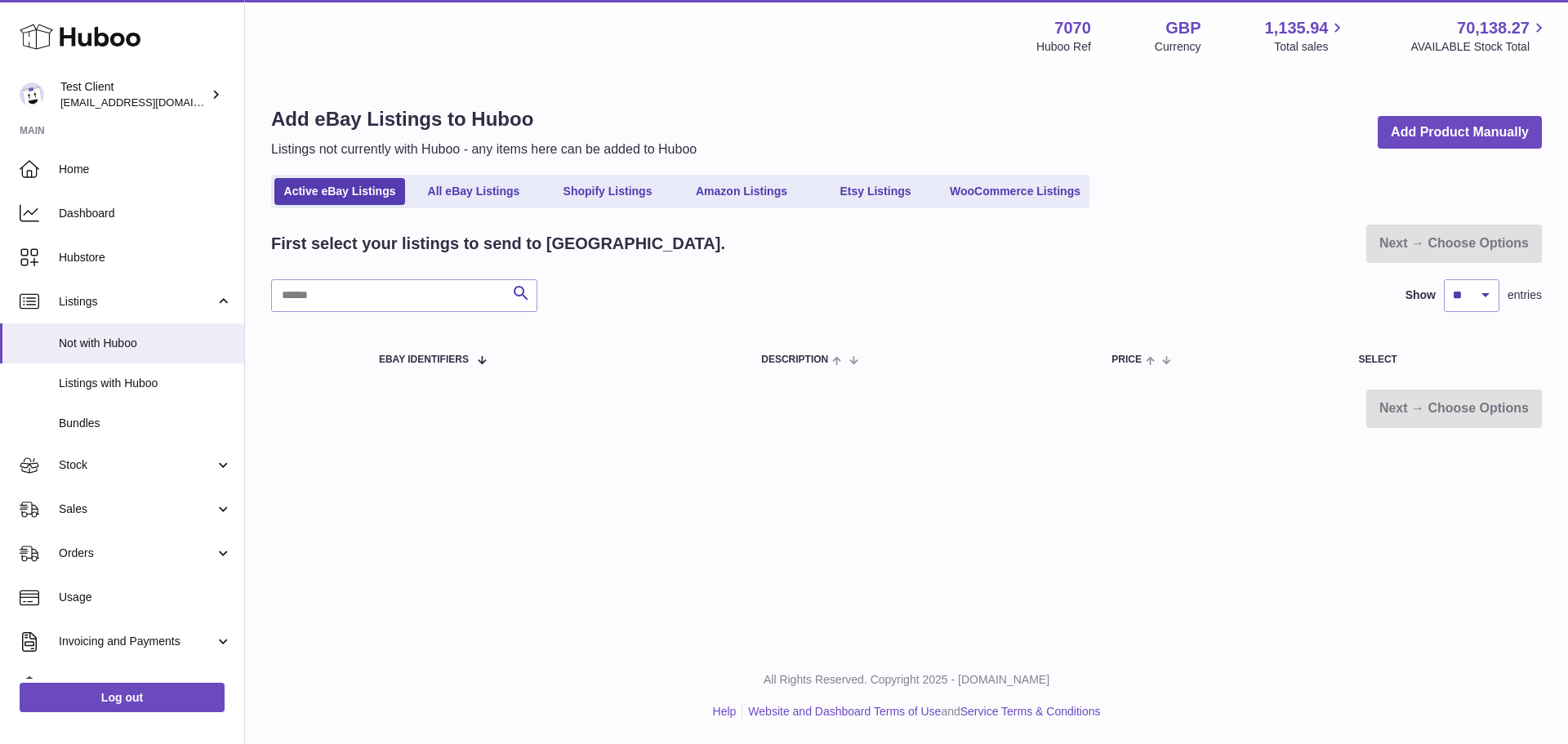
click at [693, 304] on div "Search Show ** ** ** *** entries" at bounding box center [906, 295] width 1271 height 33
click at [617, 190] on link "Shopify Listings" at bounding box center [608, 191] width 131 height 27
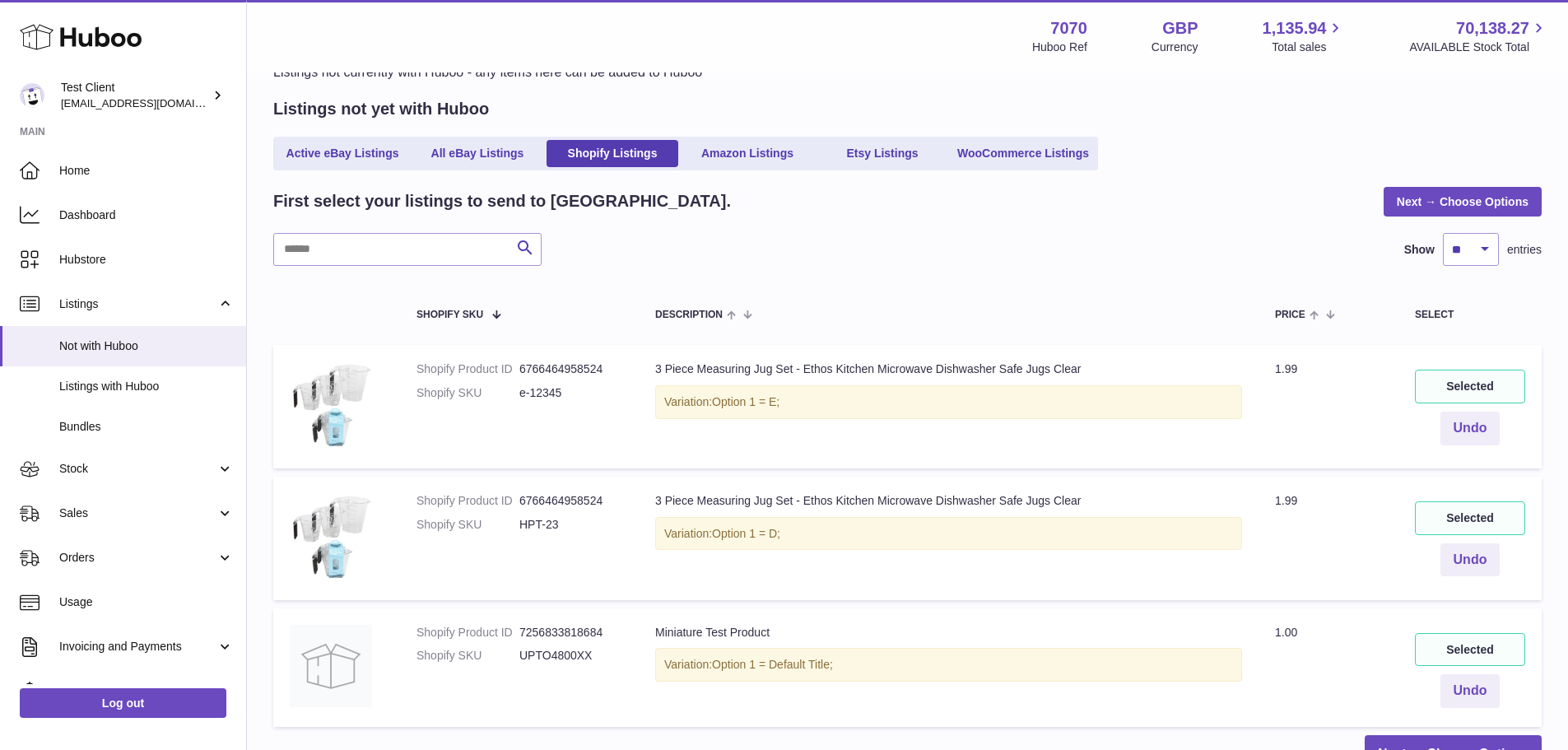
scroll to position [165, 0]
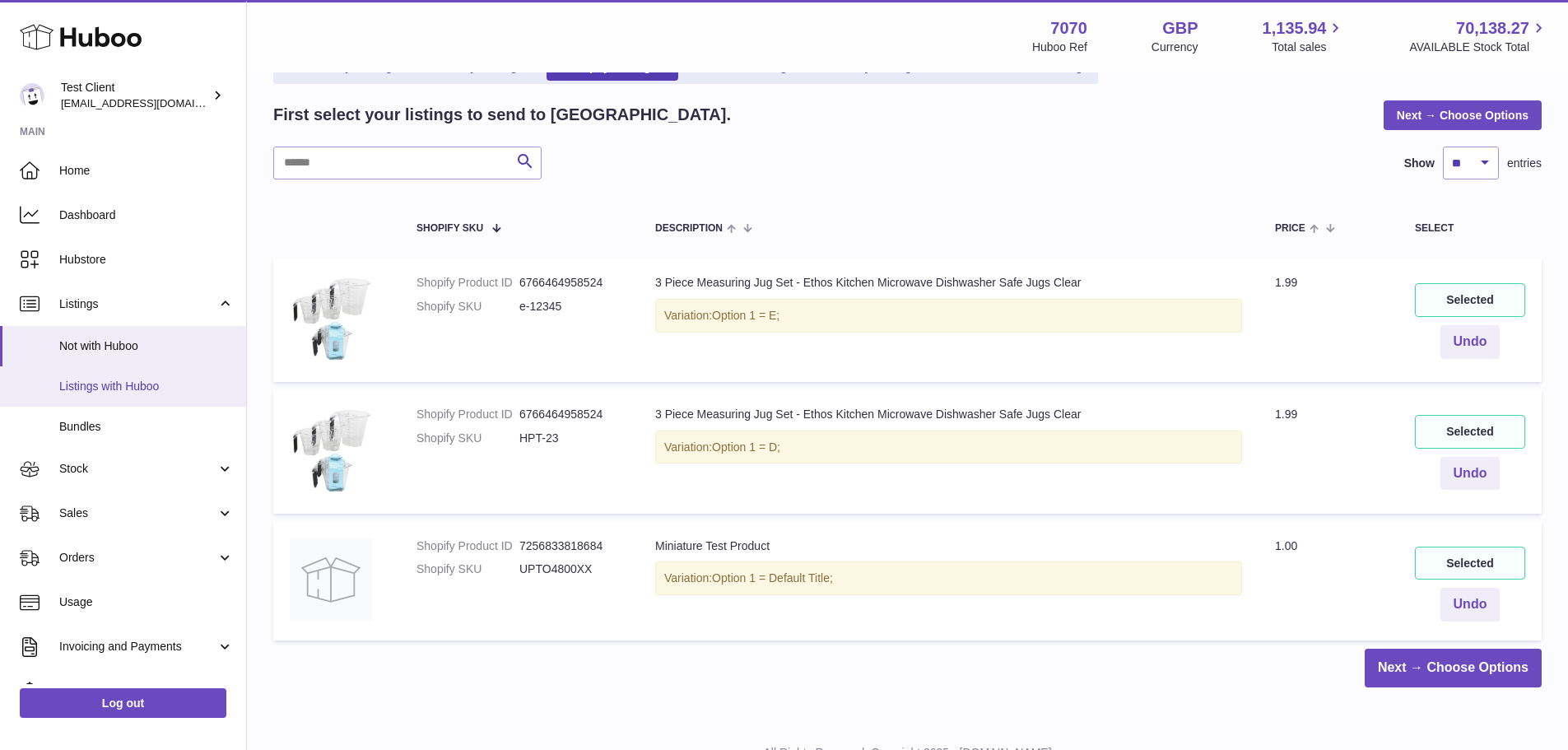
click at [180, 373] on link "Listings with Huboo" at bounding box center [123, 386] width 246 height 40
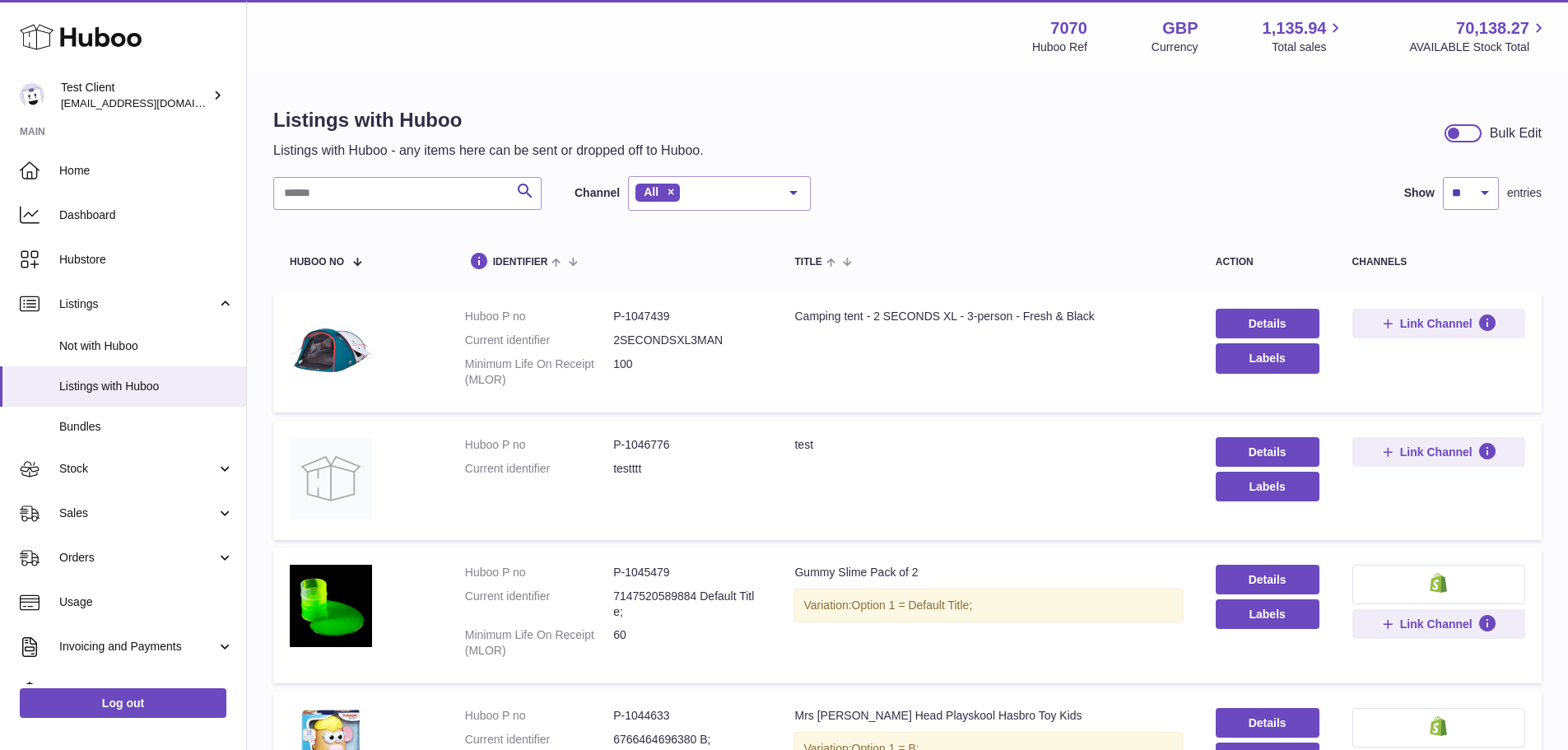
scroll to position [82, 0]
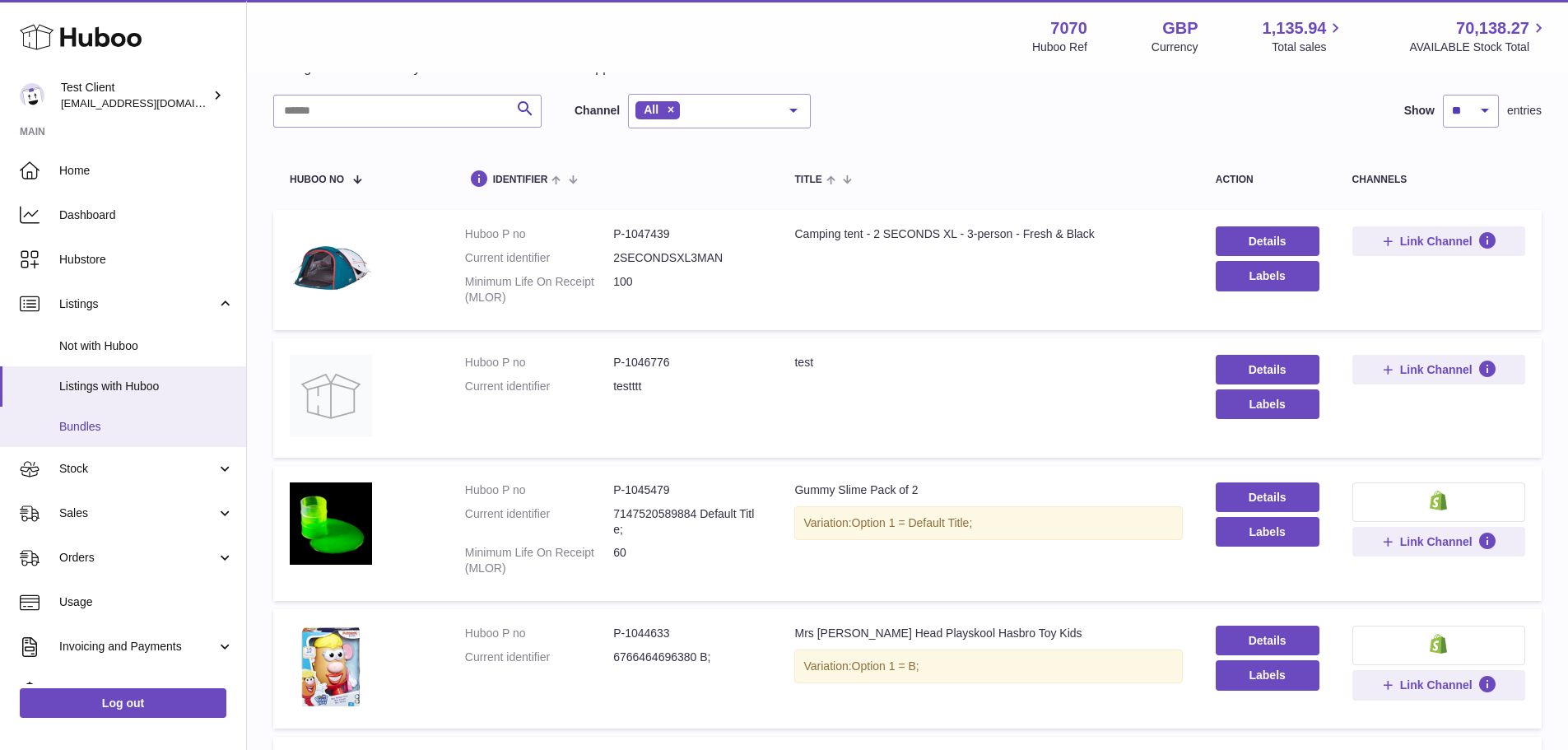
click at [148, 425] on span "Bundles" at bounding box center [146, 427] width 174 height 15
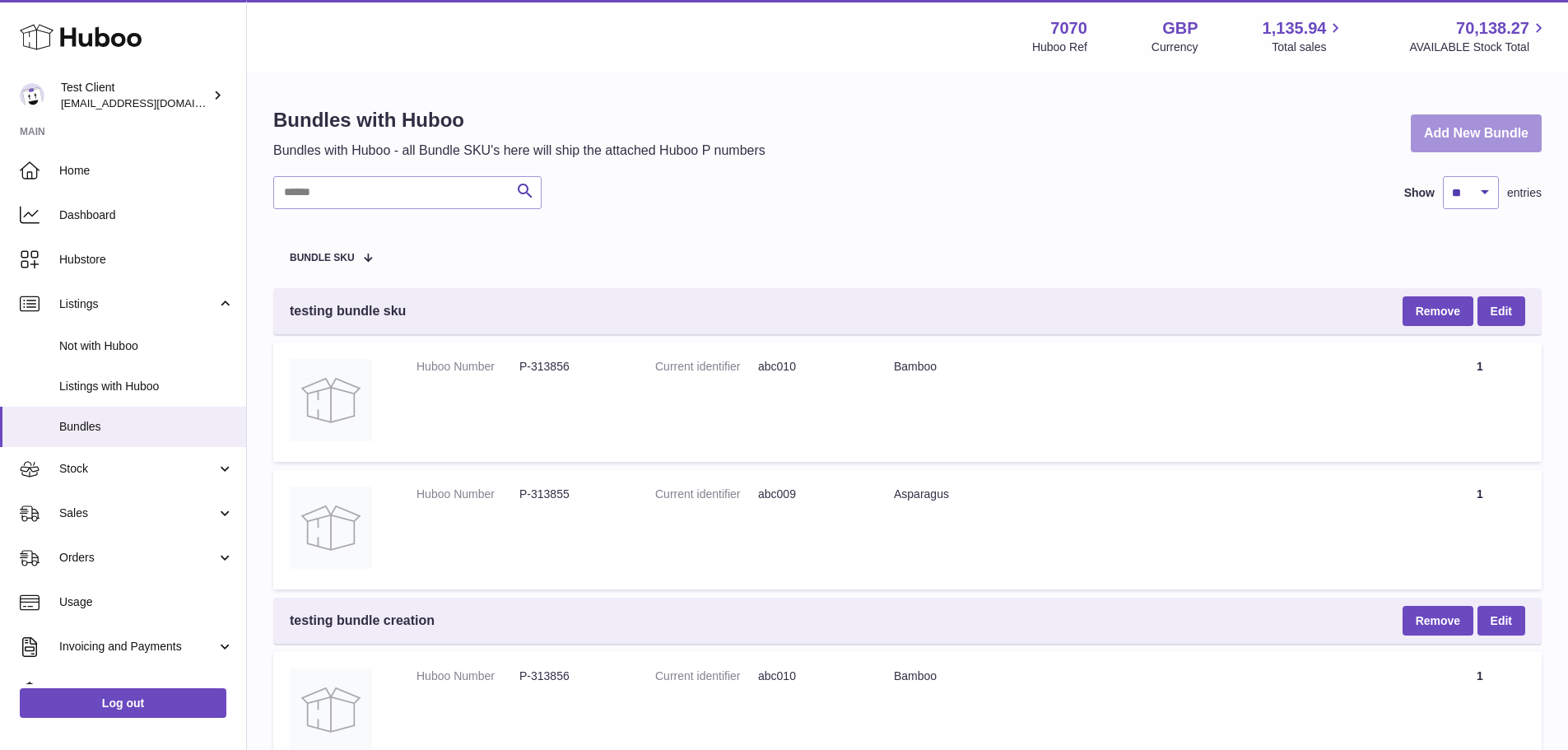
click at [1431, 140] on link "Add New Bundle" at bounding box center [1477, 134] width 131 height 38
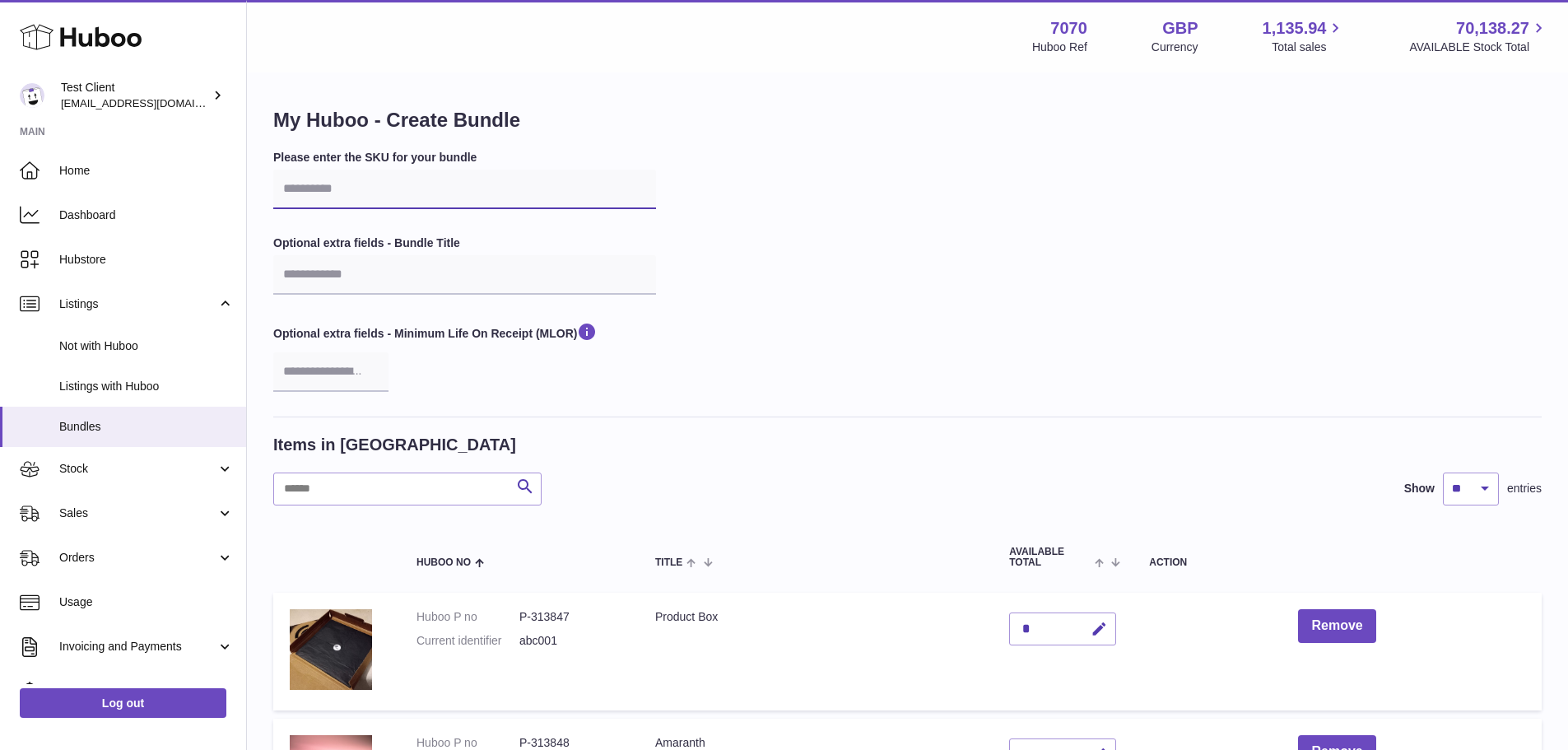
click at [396, 190] on input "text" at bounding box center [465, 189] width 383 height 39
click at [545, 199] on input "text" at bounding box center [465, 189] width 383 height 39
type input "**********"
drag, startPoint x: 585, startPoint y: 236, endPoint x: 539, endPoint y: 221, distance: 48.4
click at [584, 236] on label "Optional extra fields - Bundle Title" at bounding box center [465, 243] width 383 height 15
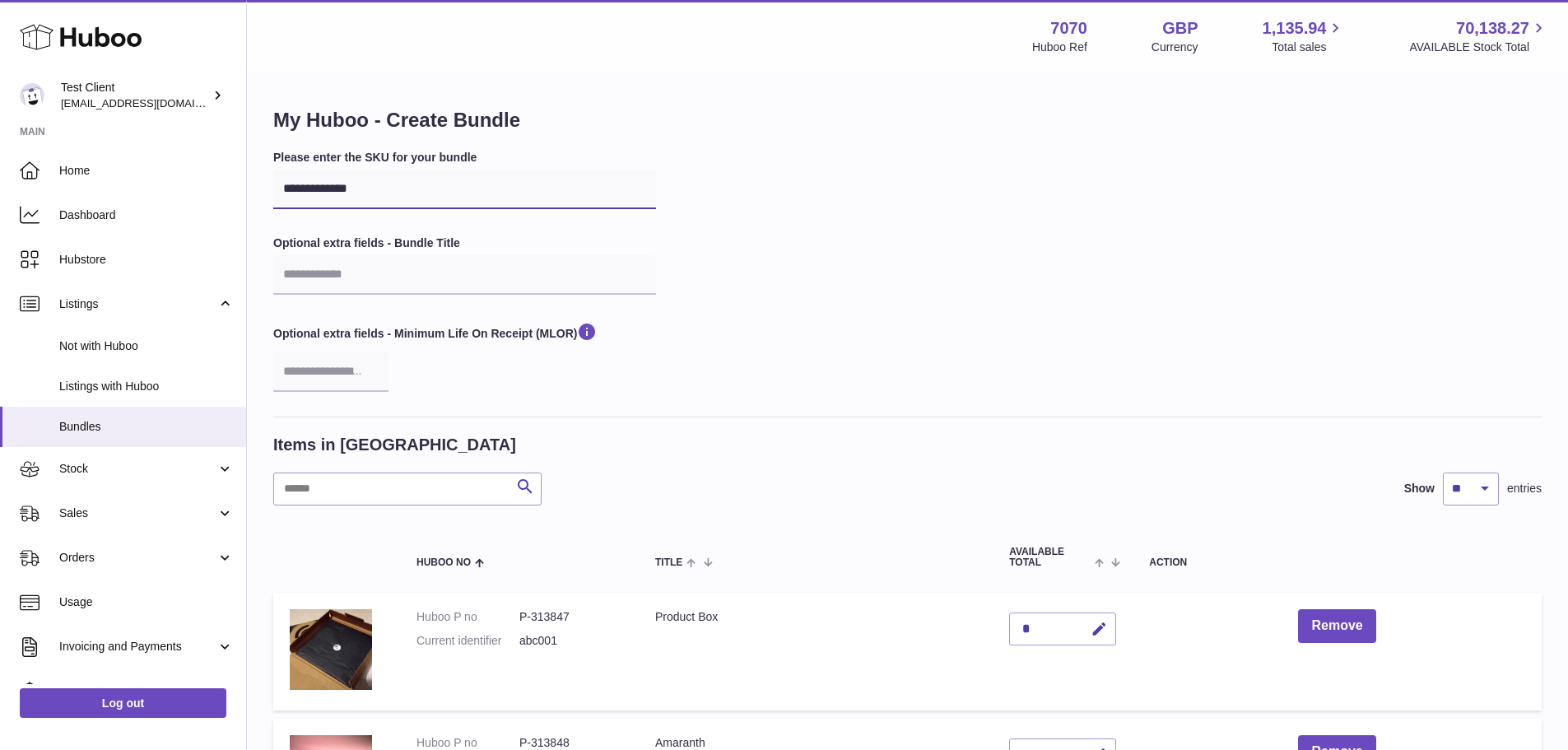
drag, startPoint x: 453, startPoint y: 190, endPoint x: 294, endPoint y: 190, distance: 159.0
click at [294, 190] on input "**********" at bounding box center [465, 189] width 383 height 39
click at [743, 242] on div "**********" at bounding box center [907, 283] width 1269 height 267
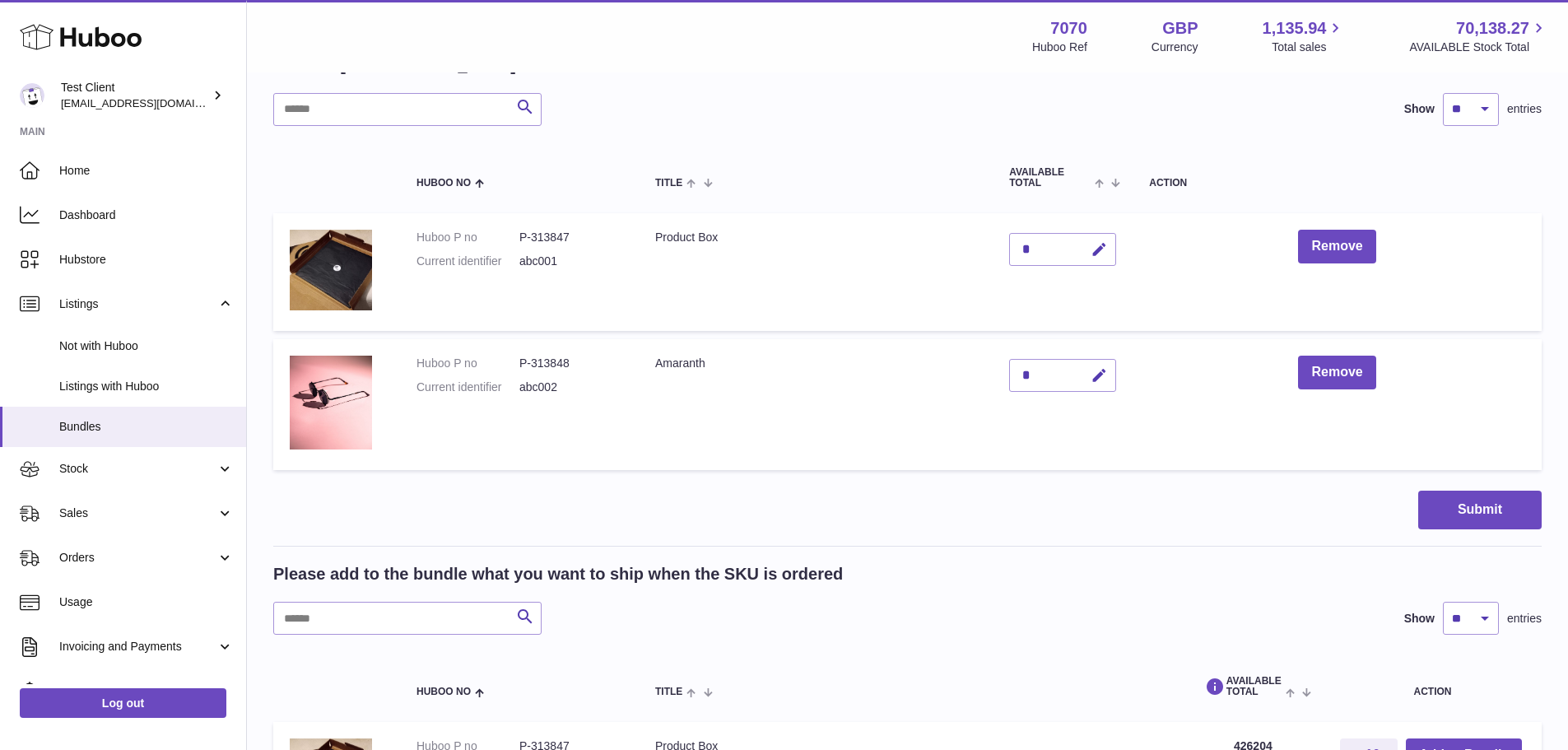
scroll to position [165, 0]
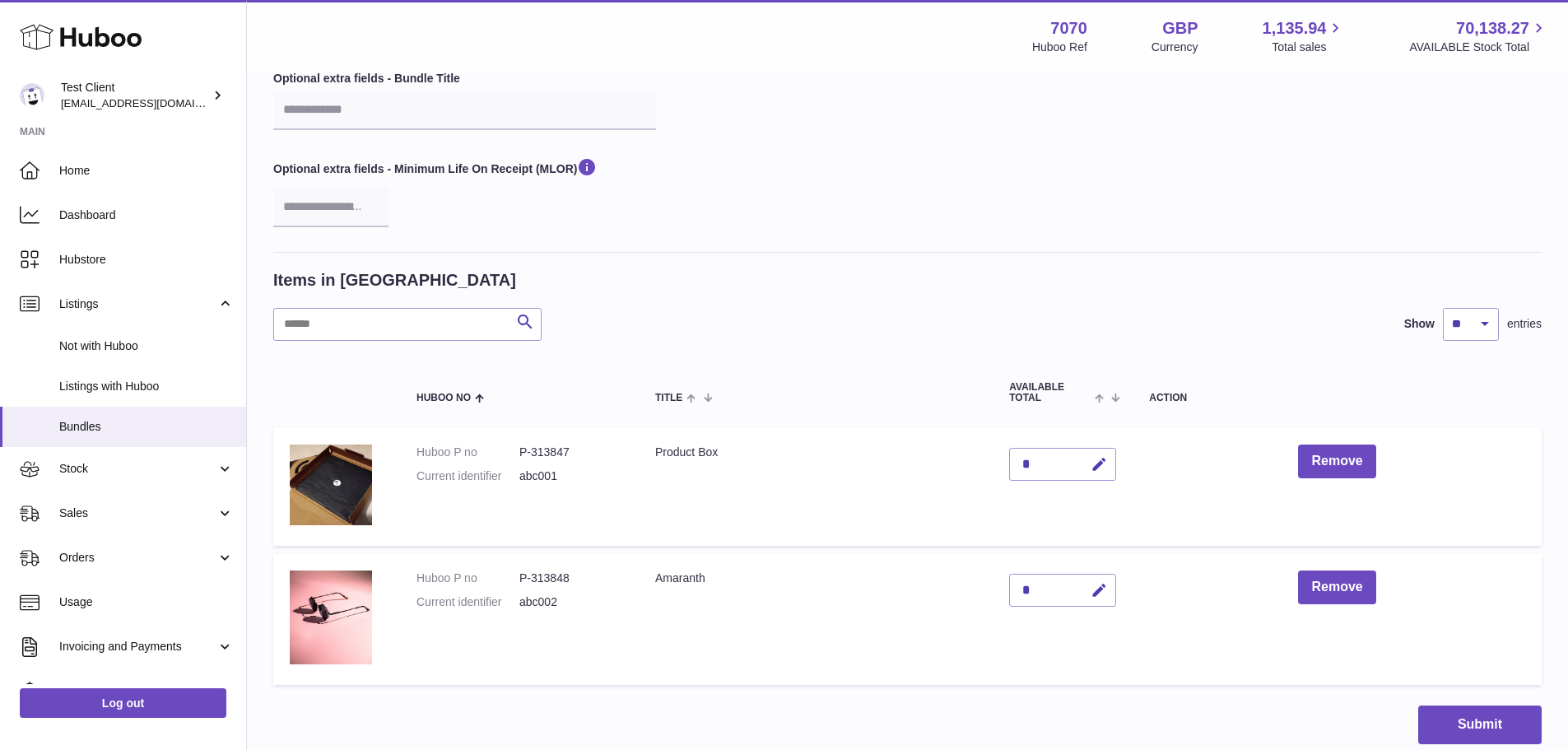
drag, startPoint x: 670, startPoint y: 455, endPoint x: 727, endPoint y: 490, distance: 66.9
click at [747, 450] on td "Product Box" at bounding box center [816, 486] width 354 height 117
drag, startPoint x: 720, startPoint y: 577, endPoint x: 661, endPoint y: 580, distance: 59.1
click at [661, 580] on td "Amaranth" at bounding box center [816, 619] width 354 height 131
click at [681, 604] on td "Amaranth" at bounding box center [816, 619] width 354 height 131
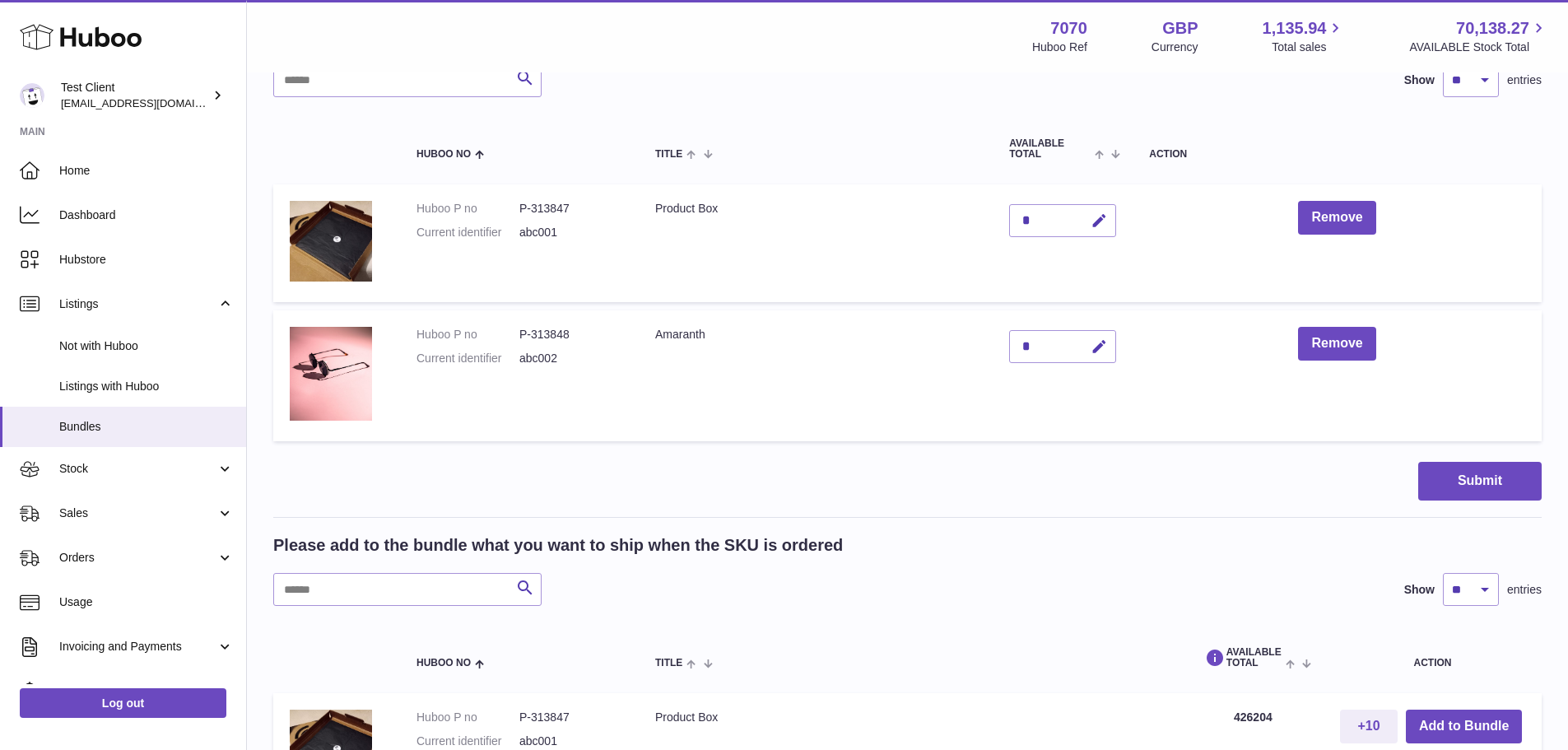
scroll to position [247, 0]
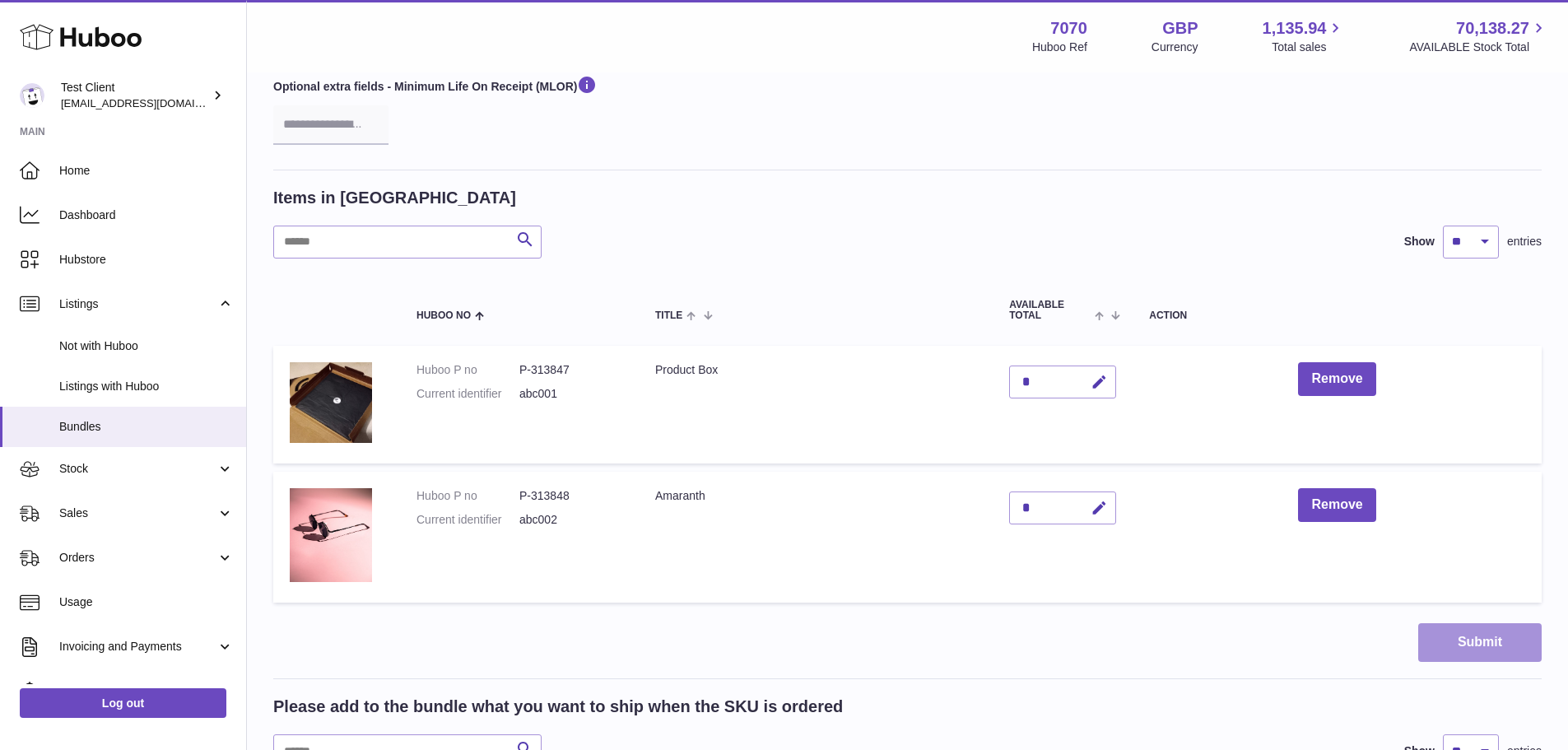
click at [1465, 645] on button "Submit" at bounding box center [1480, 642] width 123 height 38
